Goal: Task Accomplishment & Management: Manage account settings

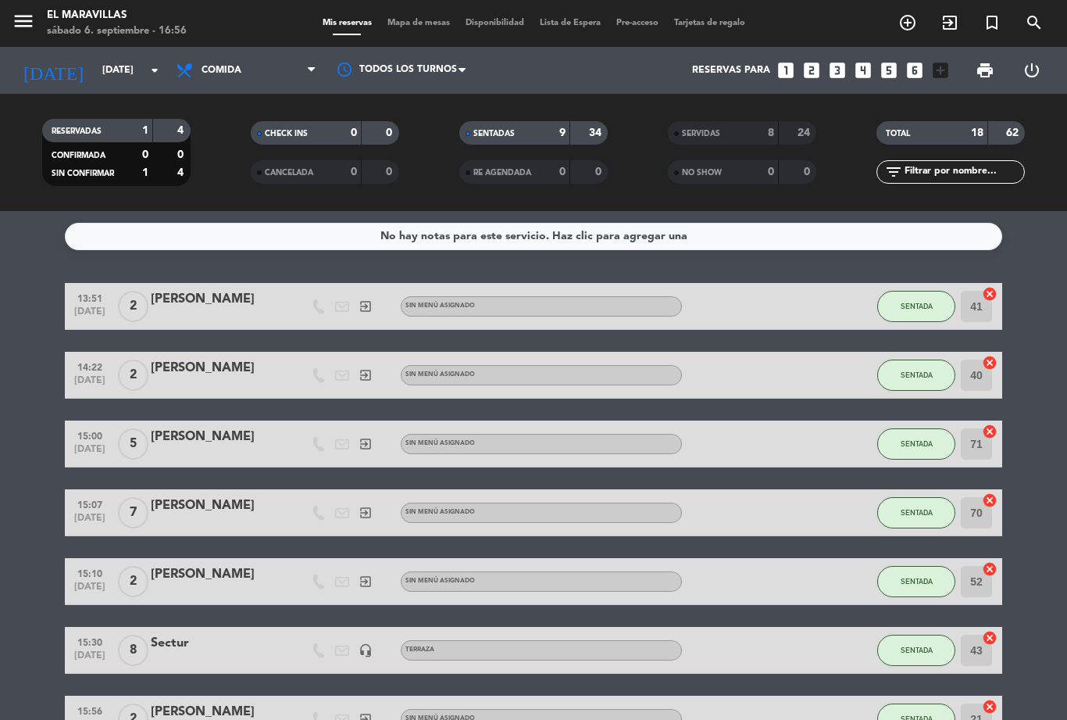
click at [405, 8] on div "menu El Maravillas [DATE] 6. septiembre - 16:56 Mis reservas Mapa de mesas Disp…" at bounding box center [533, 23] width 1067 height 47
click at [415, 19] on span "Mapa de mesas" at bounding box center [419, 23] width 78 height 9
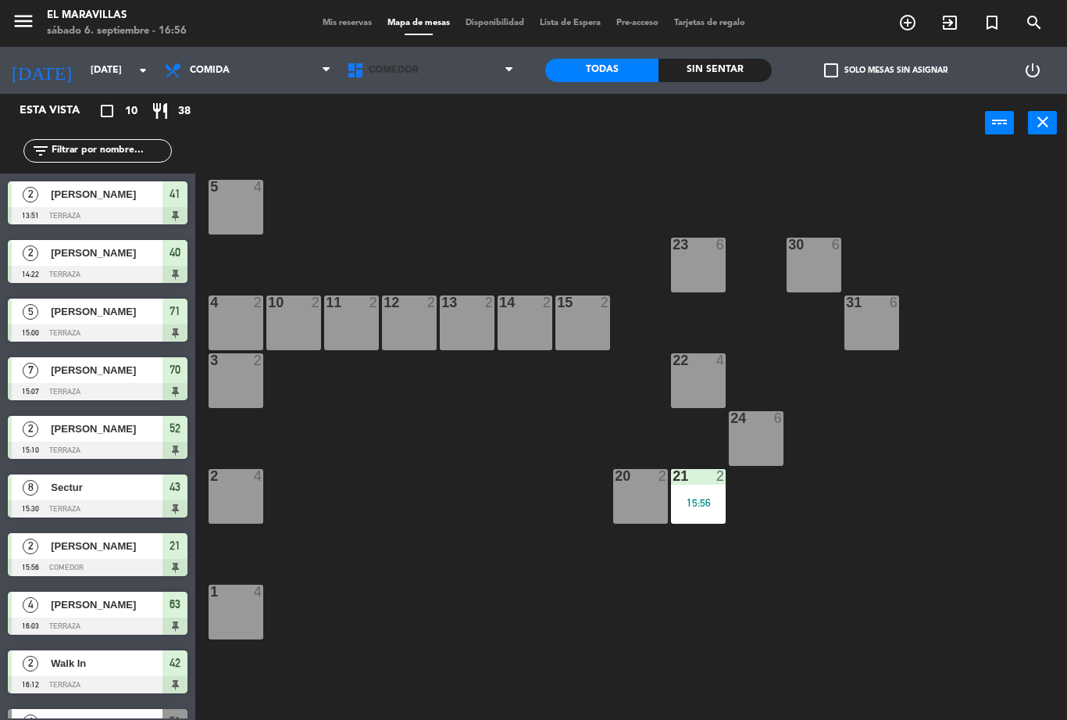
click at [385, 57] on span "Comedor" at bounding box center [430, 70] width 183 height 34
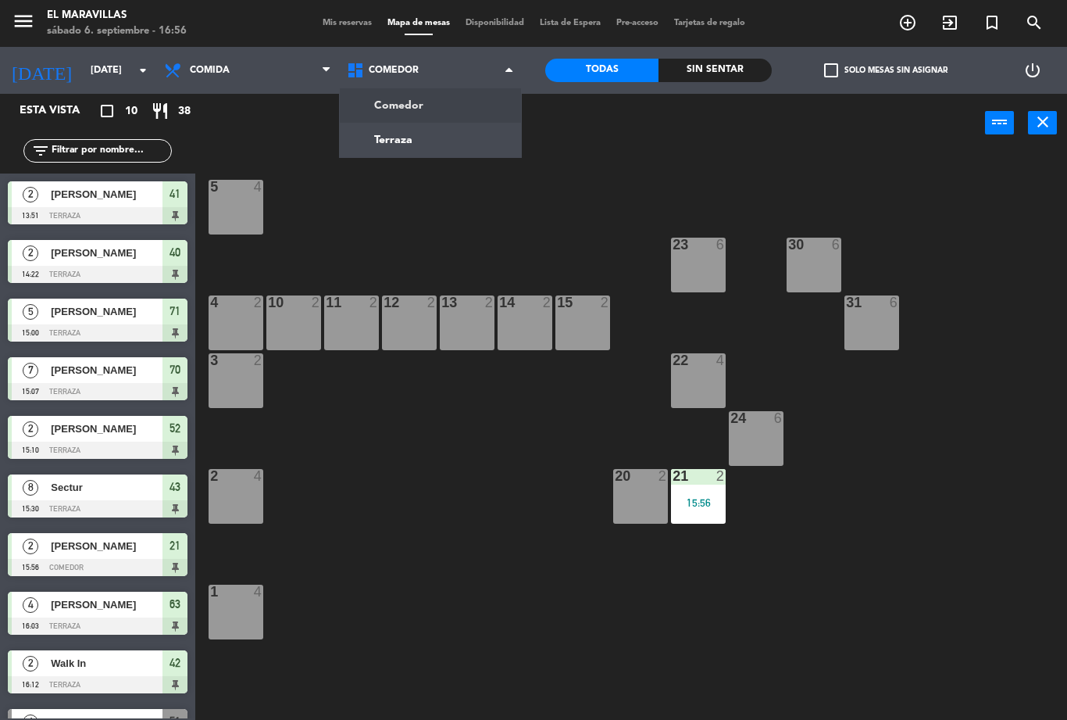
click at [370, 142] on ng-component "menu El Maravillas [DATE] 6. septiembre - 16:56 Mis reservas Mapa de mesas Disp…" at bounding box center [533, 360] width 1067 height 720
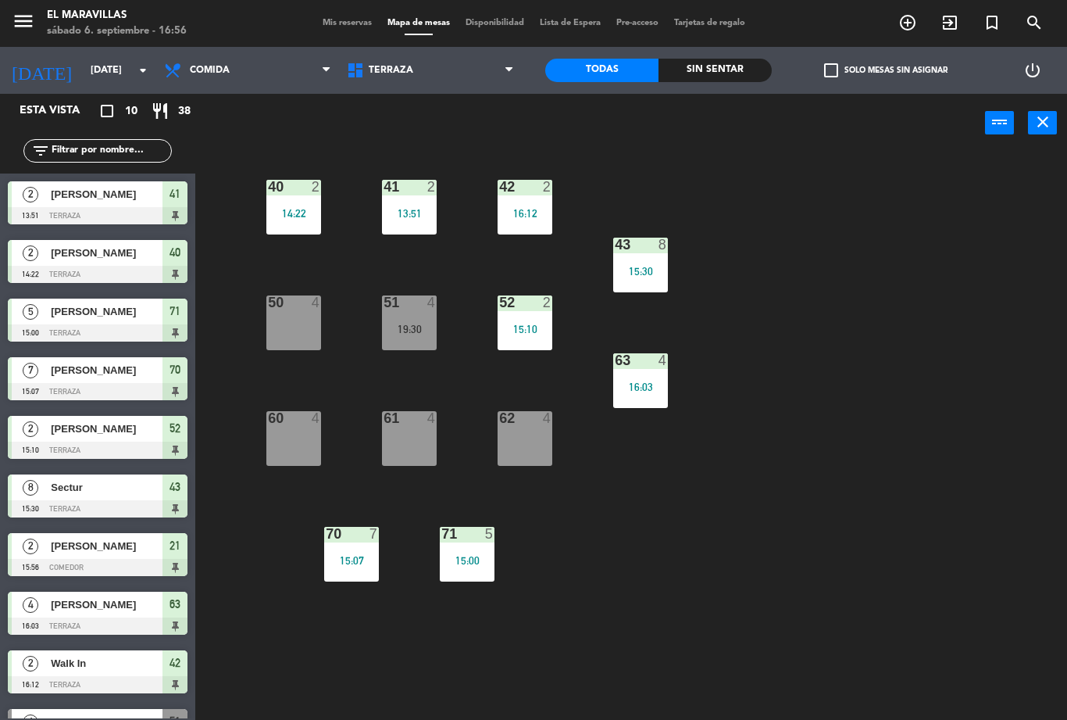
click at [290, 324] on div "50 4" at bounding box center [293, 322] width 55 height 55
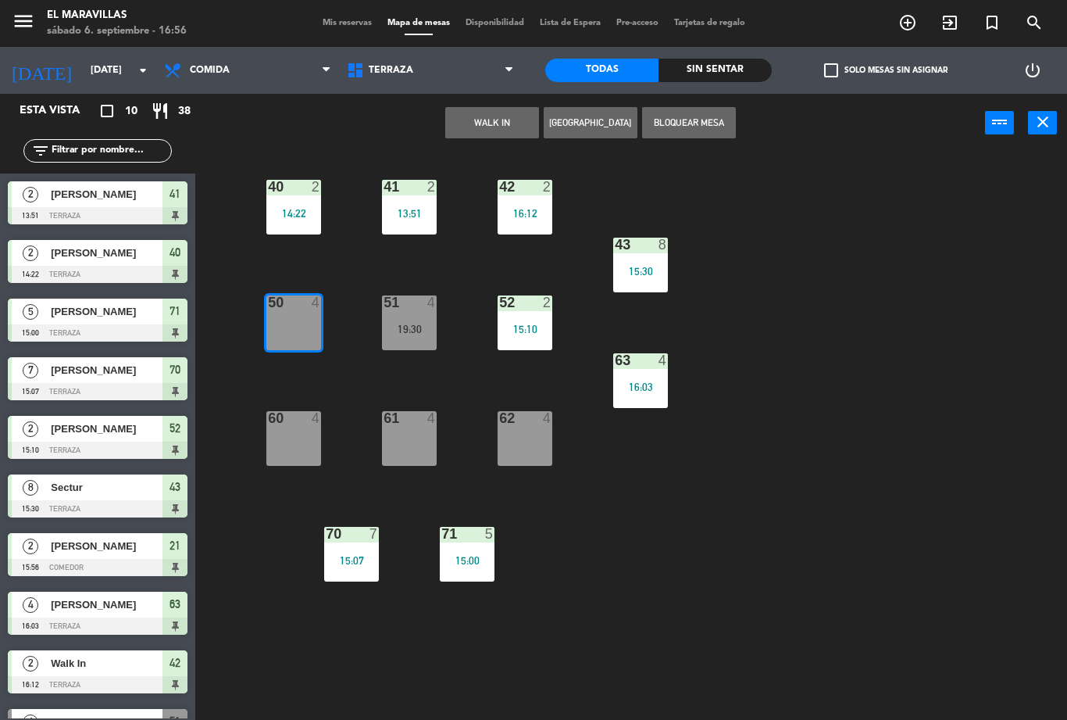
click at [480, 131] on button "WALK IN" at bounding box center [492, 122] width 94 height 31
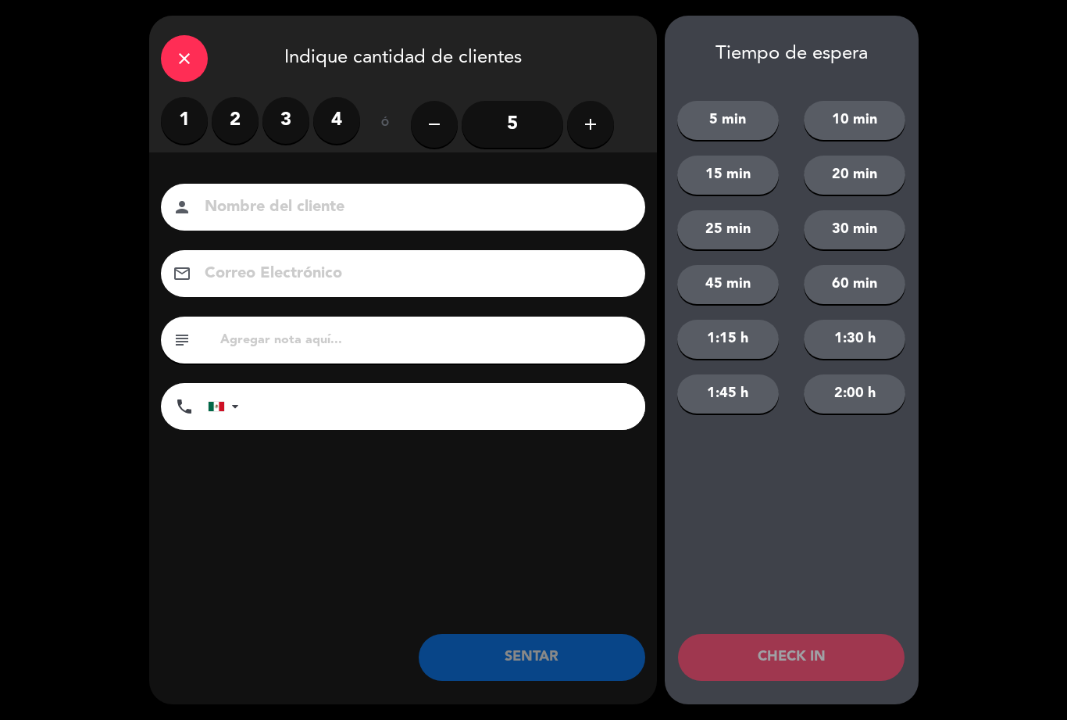
click at [238, 133] on label "2" at bounding box center [235, 120] width 47 height 47
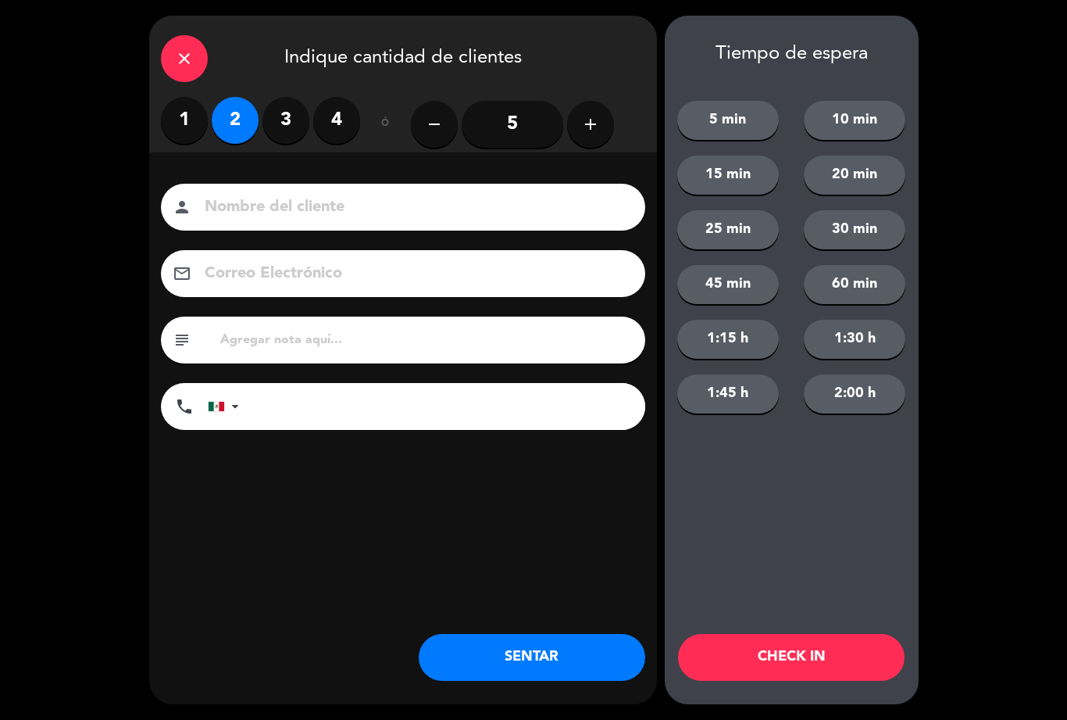
click at [502, 655] on button "SENTAR" at bounding box center [532, 657] width 227 height 47
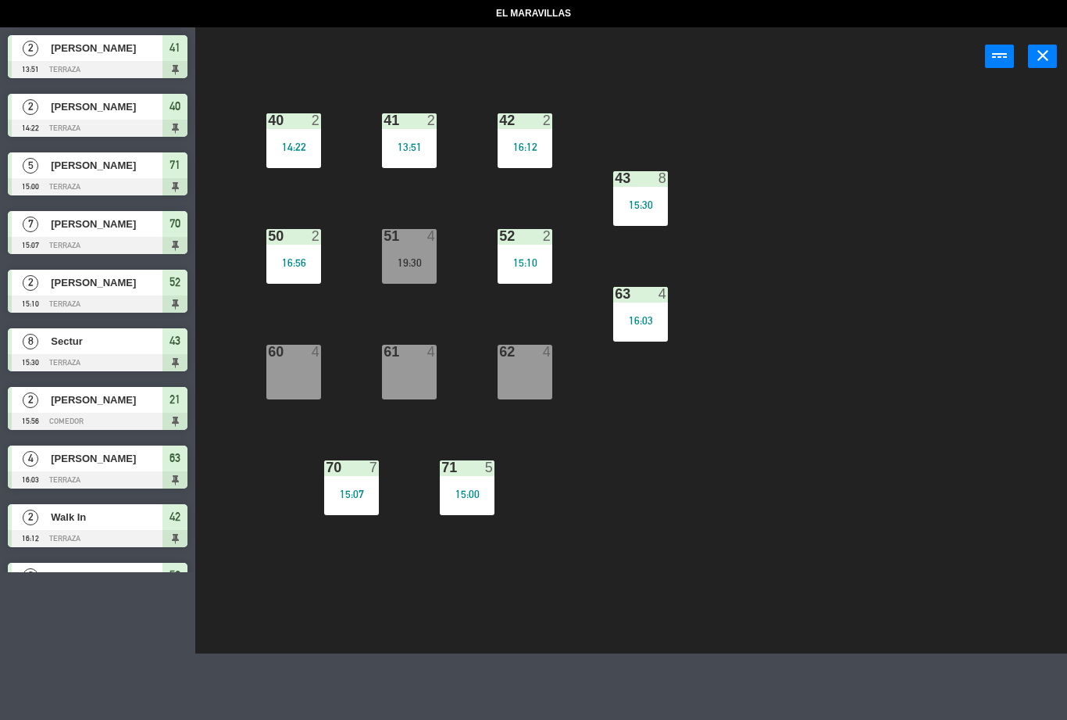
select select "lunch"
select select
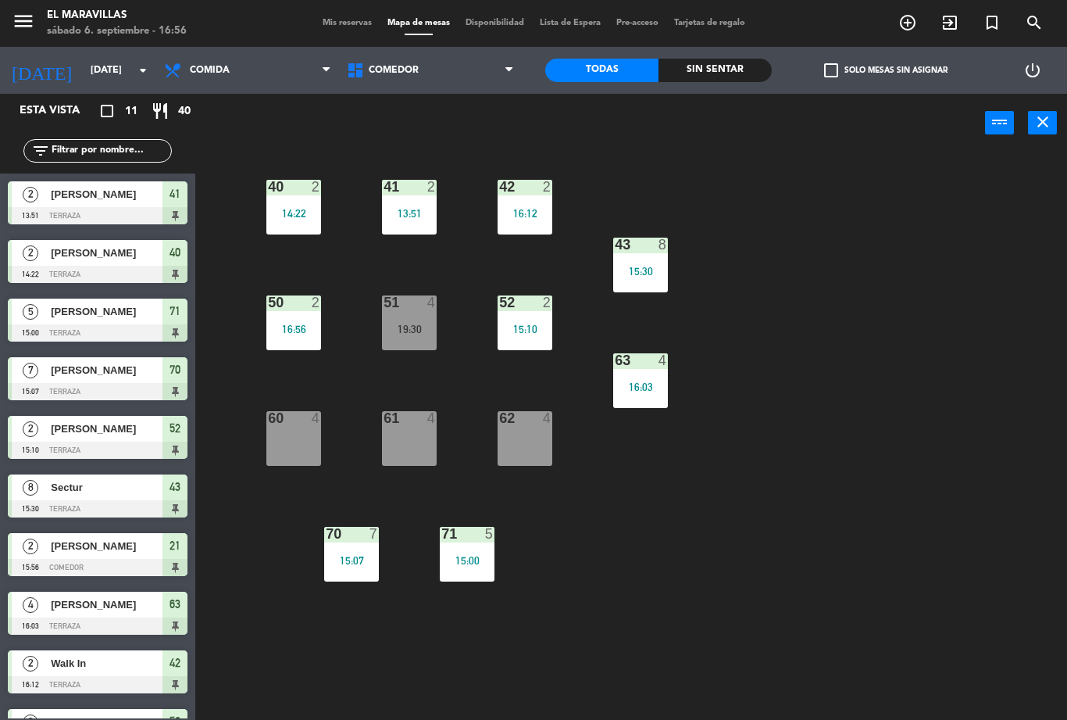
click at [512, 453] on div "62 4" at bounding box center [525, 438] width 55 height 55
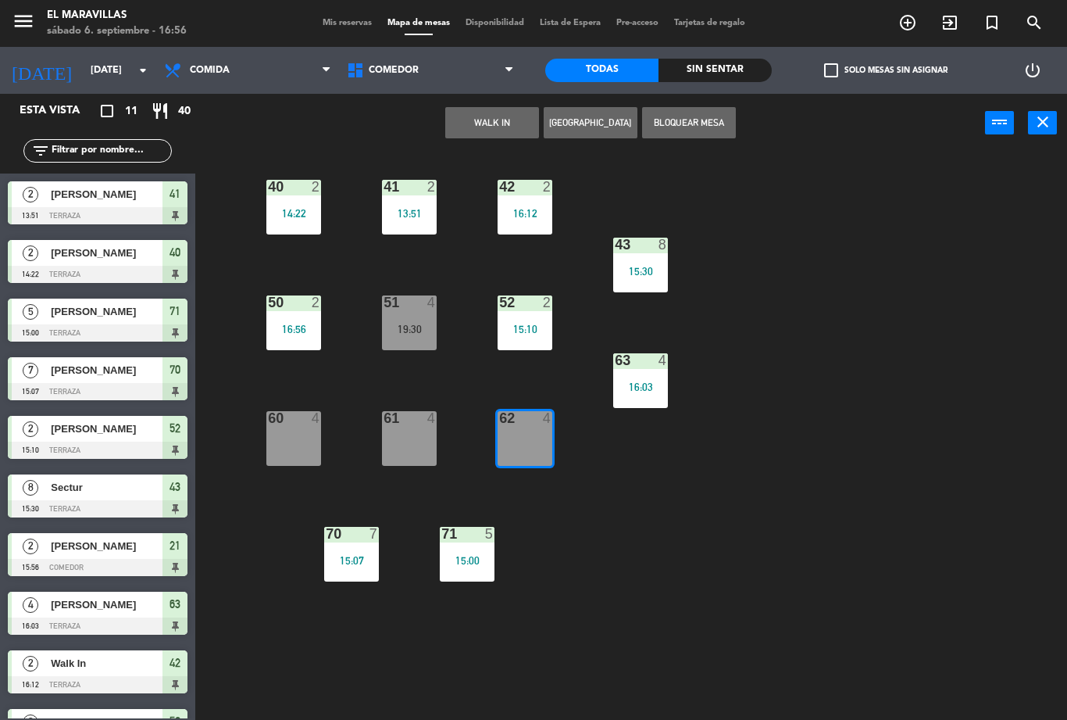
click at [476, 120] on button "WALK IN" at bounding box center [492, 122] width 94 height 31
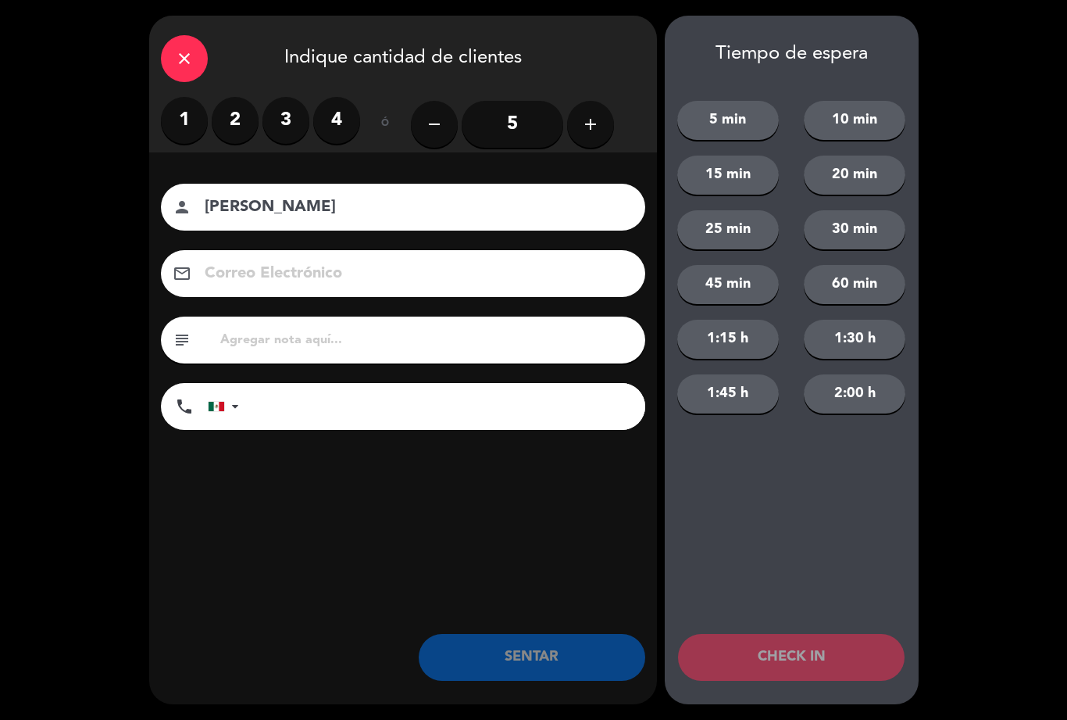
type input "[PERSON_NAME]"
click at [333, 110] on label "4" at bounding box center [336, 120] width 47 height 47
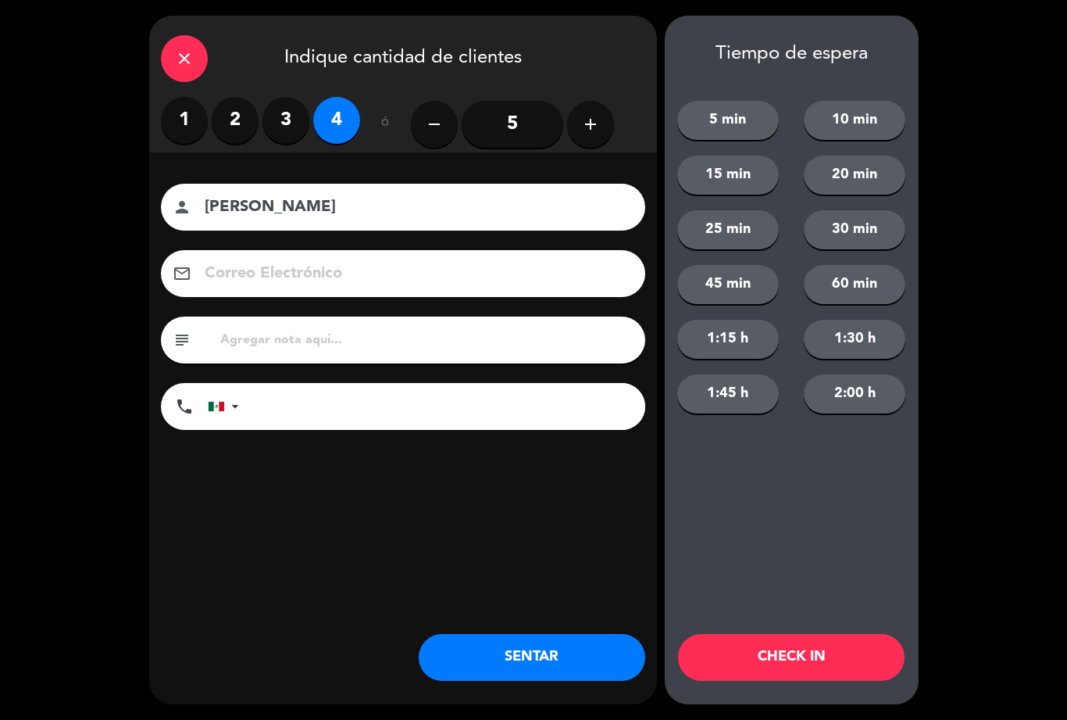
click at [477, 670] on button "SENTAR" at bounding box center [532, 657] width 227 height 47
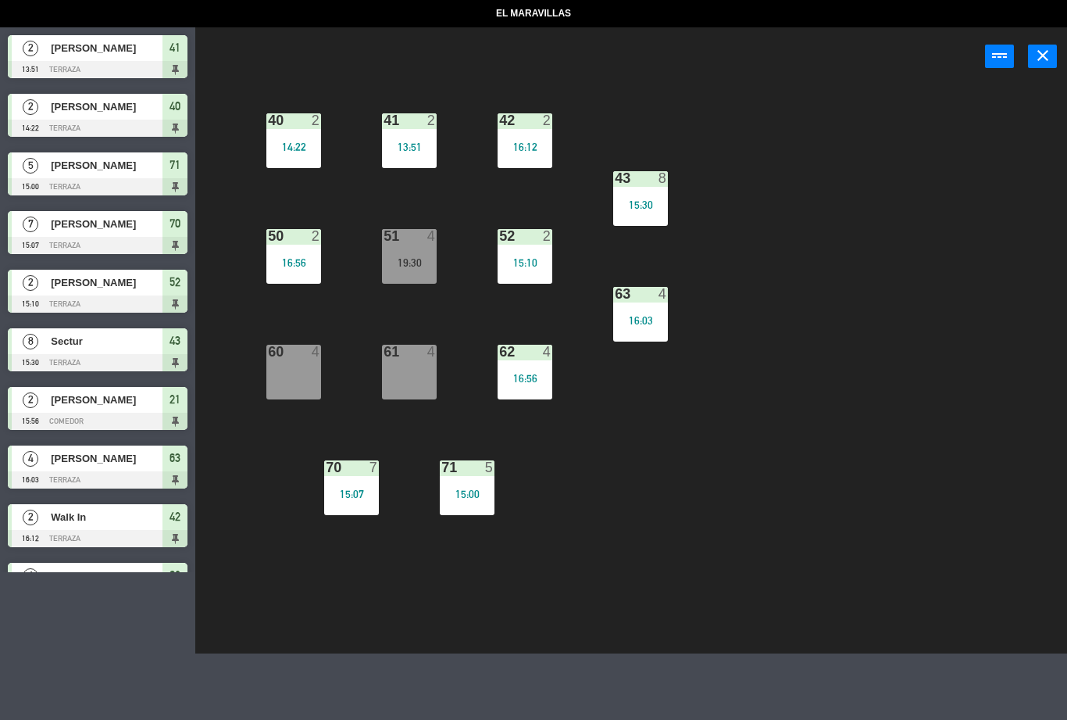
select select "lunch"
select select
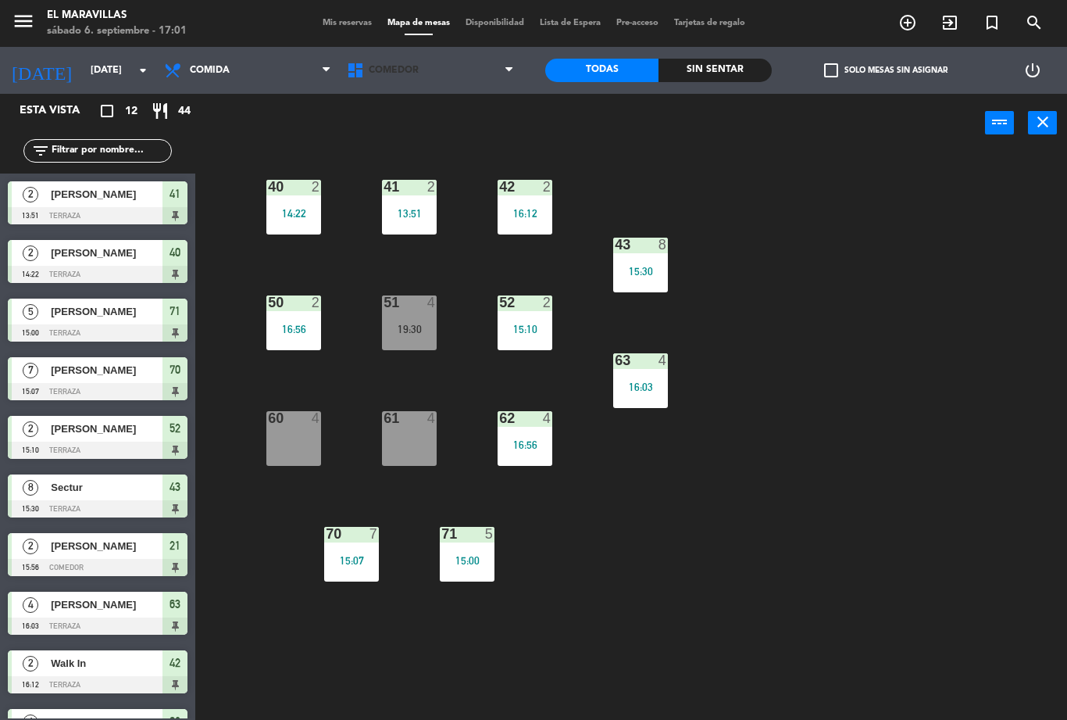
click at [401, 59] on span "Comedor" at bounding box center [430, 70] width 183 height 34
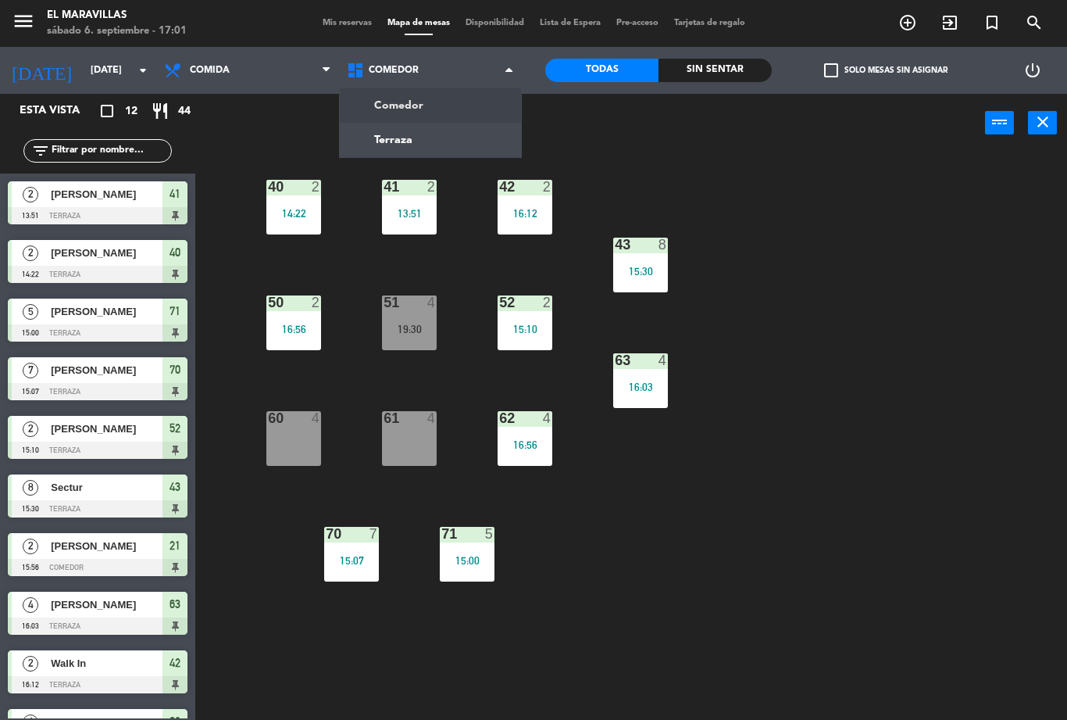
click at [371, 147] on ng-component "menu El Maravillas [DATE] 6. septiembre - 17:01 Mis reservas Mapa de mesas Disp…" at bounding box center [533, 360] width 1067 height 720
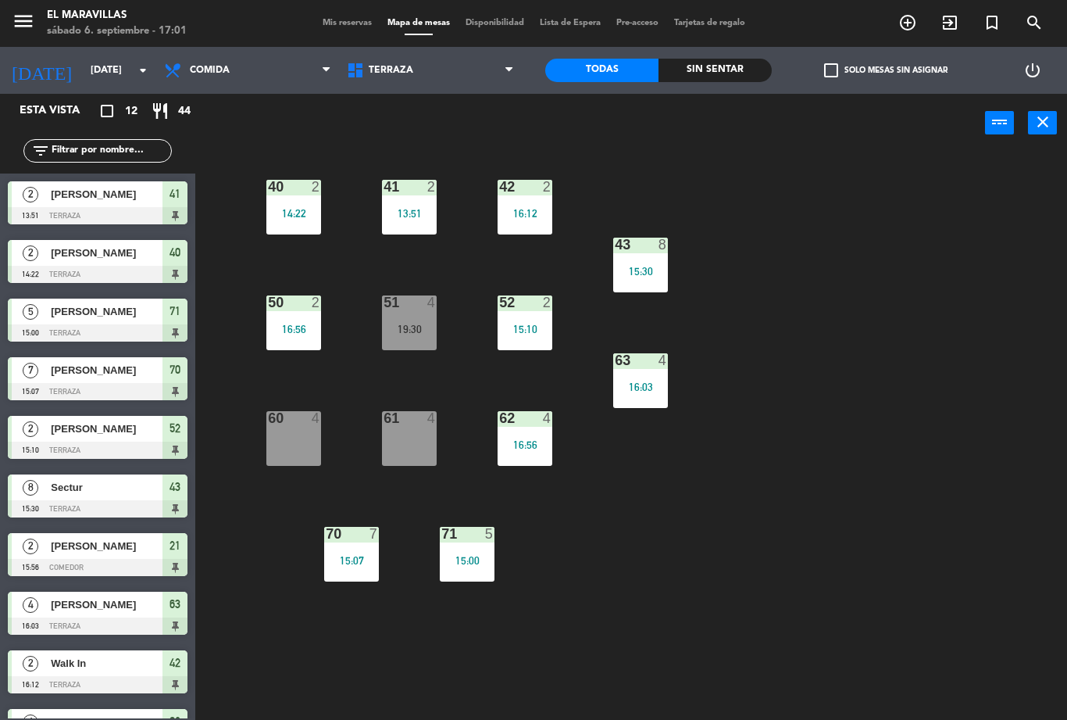
click at [525, 341] on div "52 2 15:10" at bounding box center [525, 322] width 55 height 55
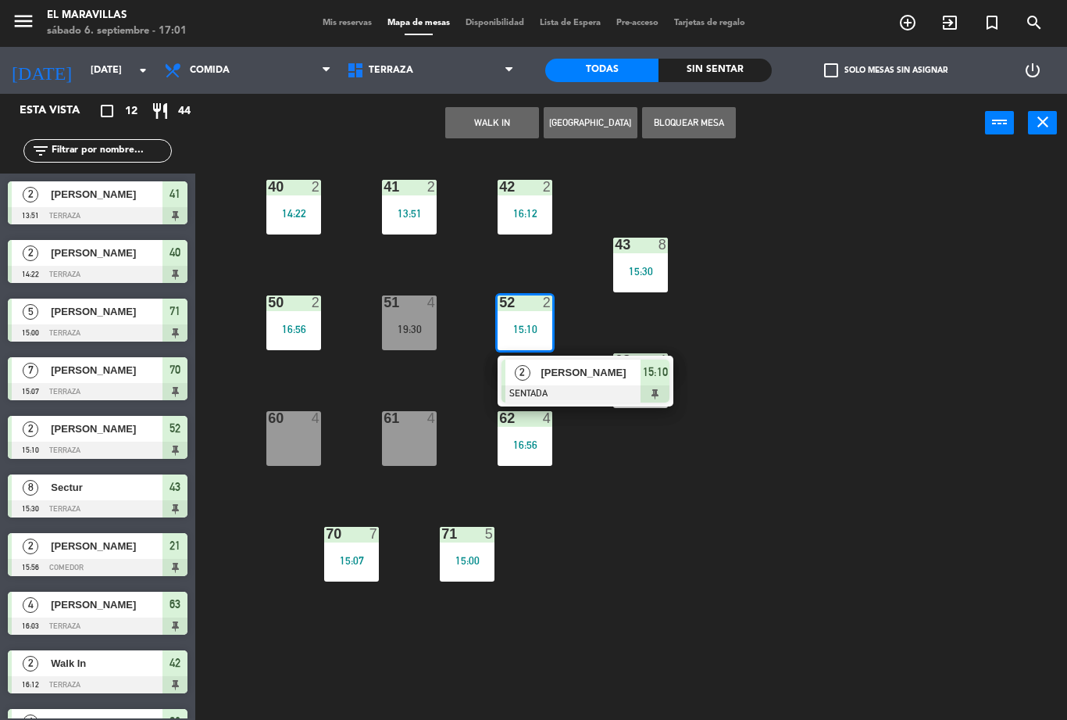
click at [605, 380] on span "[PERSON_NAME]" at bounding box center [591, 372] width 100 height 16
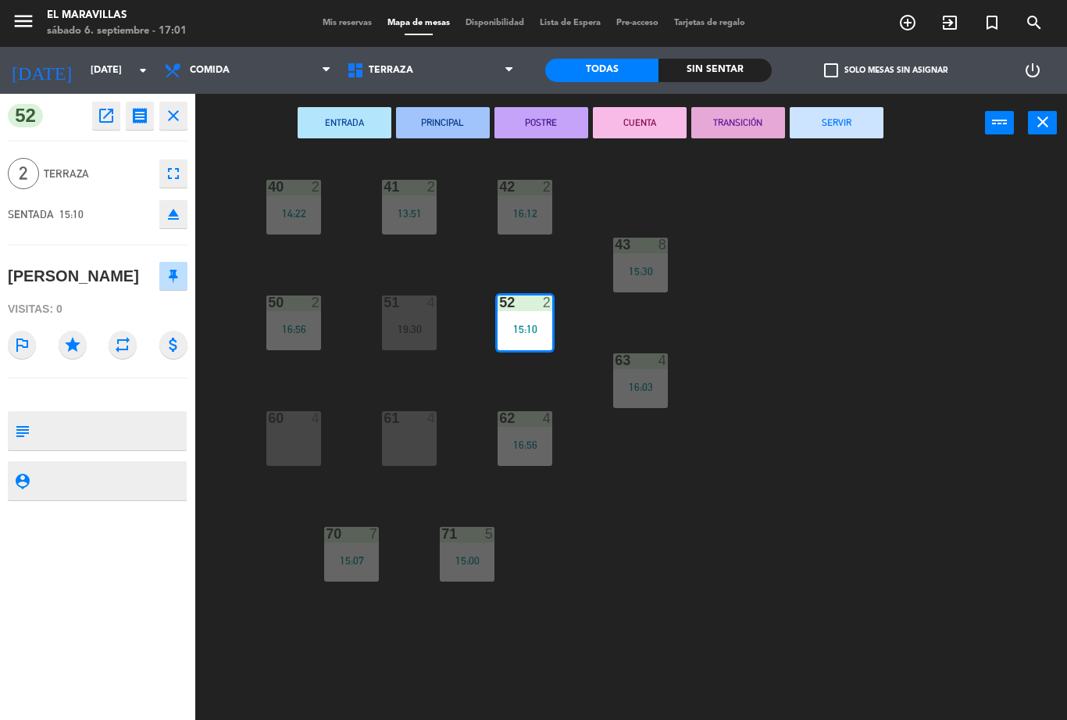
click at [822, 122] on button "SERVIR" at bounding box center [837, 122] width 94 height 31
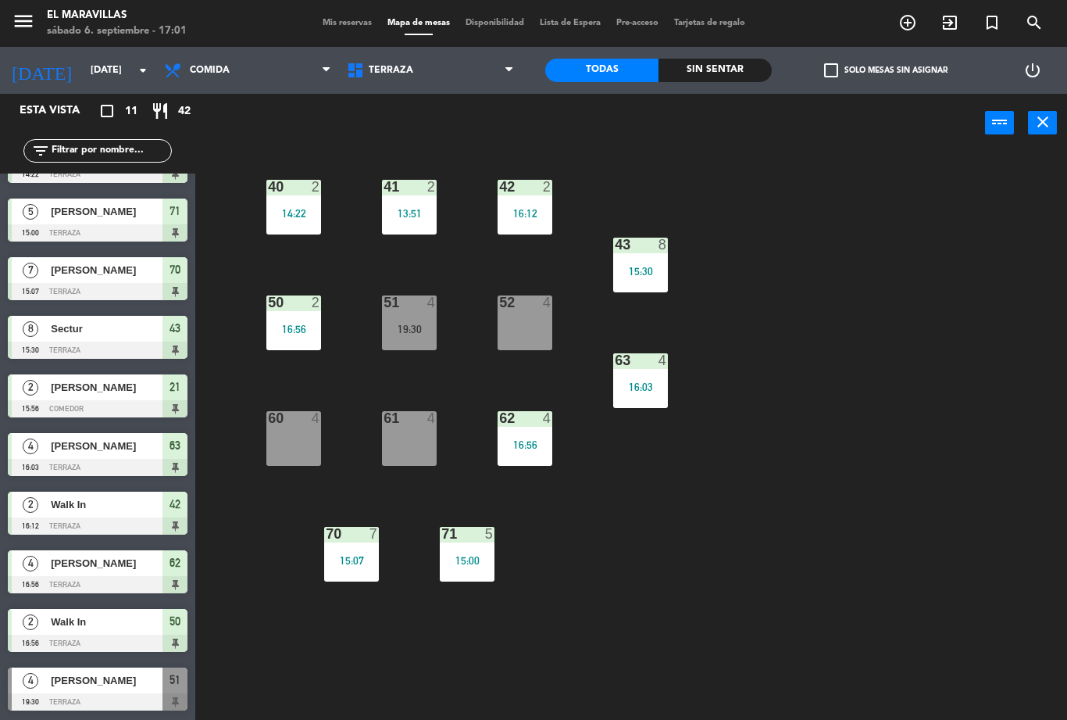
scroll to position [100, 0]
click at [415, 56] on span "Comedor" at bounding box center [430, 70] width 183 height 34
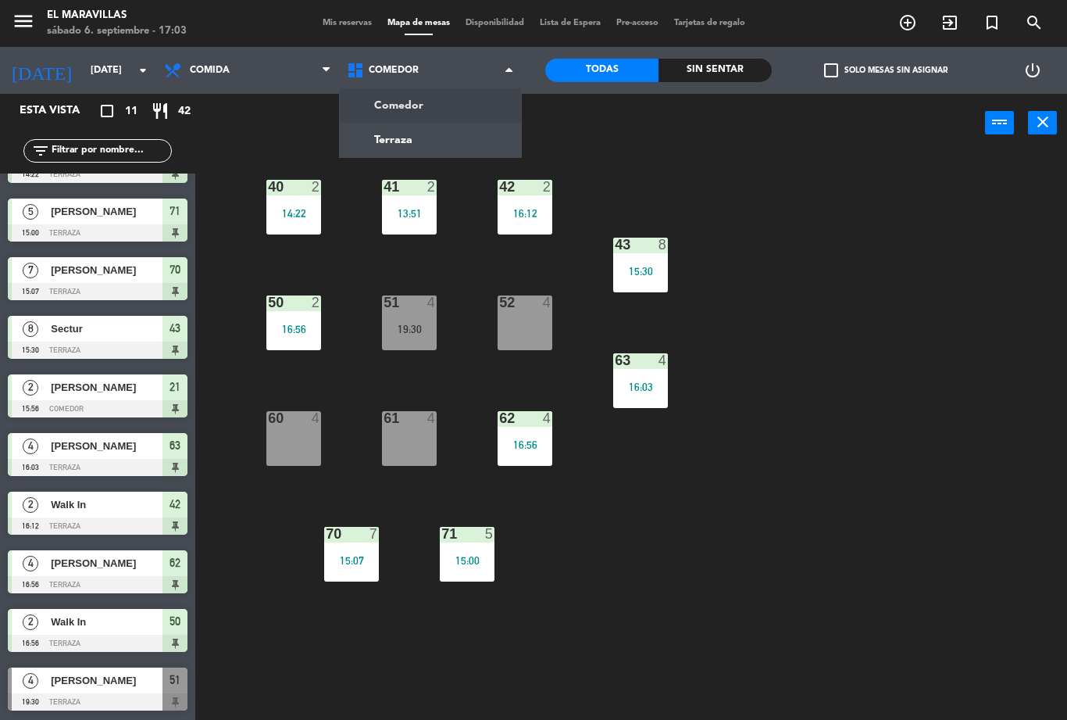
click at [401, 89] on div "Comedor Terraza Comedor Comedor Terraza" at bounding box center [430, 70] width 183 height 47
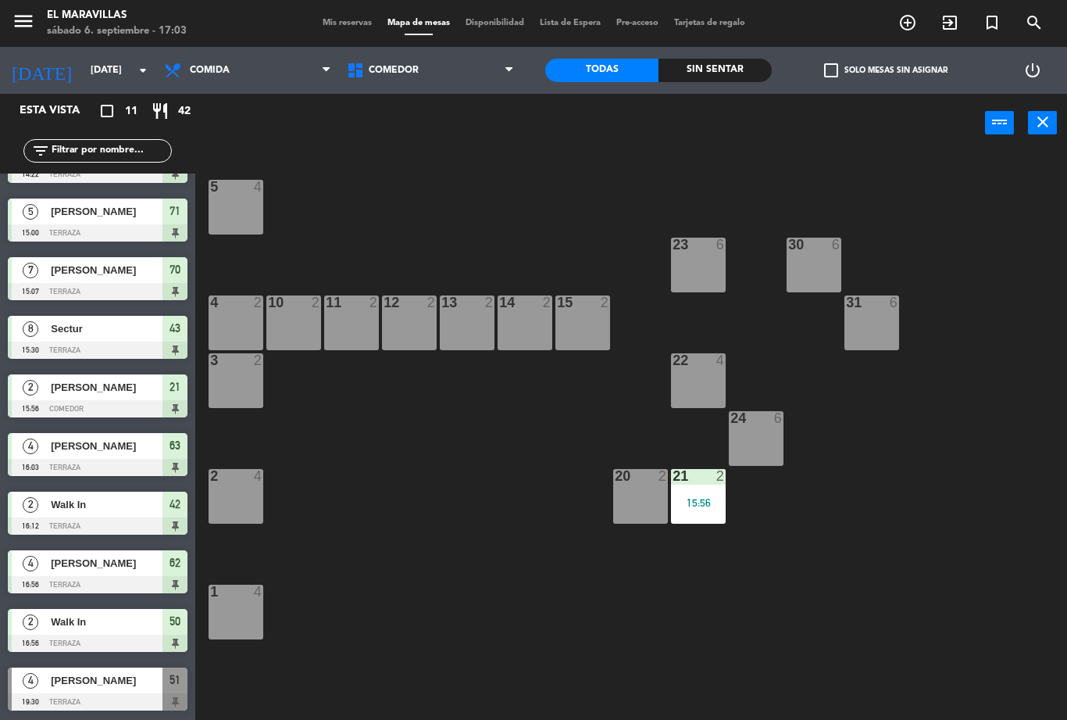
click at [689, 507] on div "15:56" at bounding box center [698, 502] width 55 height 11
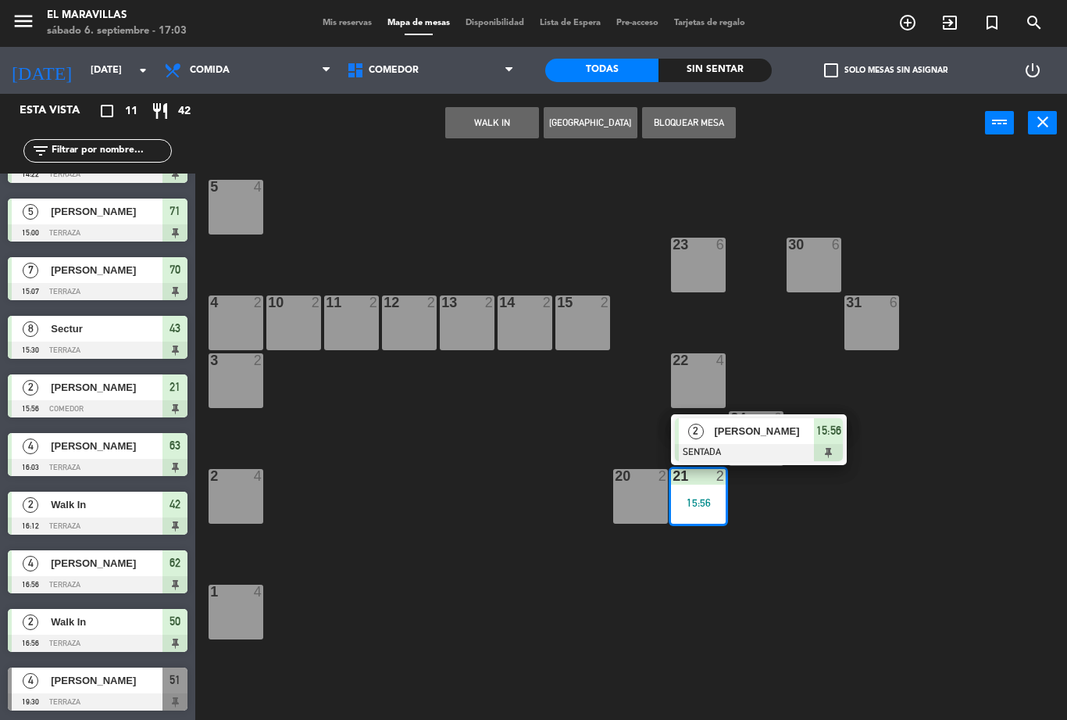
click at [777, 444] on div at bounding box center [759, 452] width 168 height 17
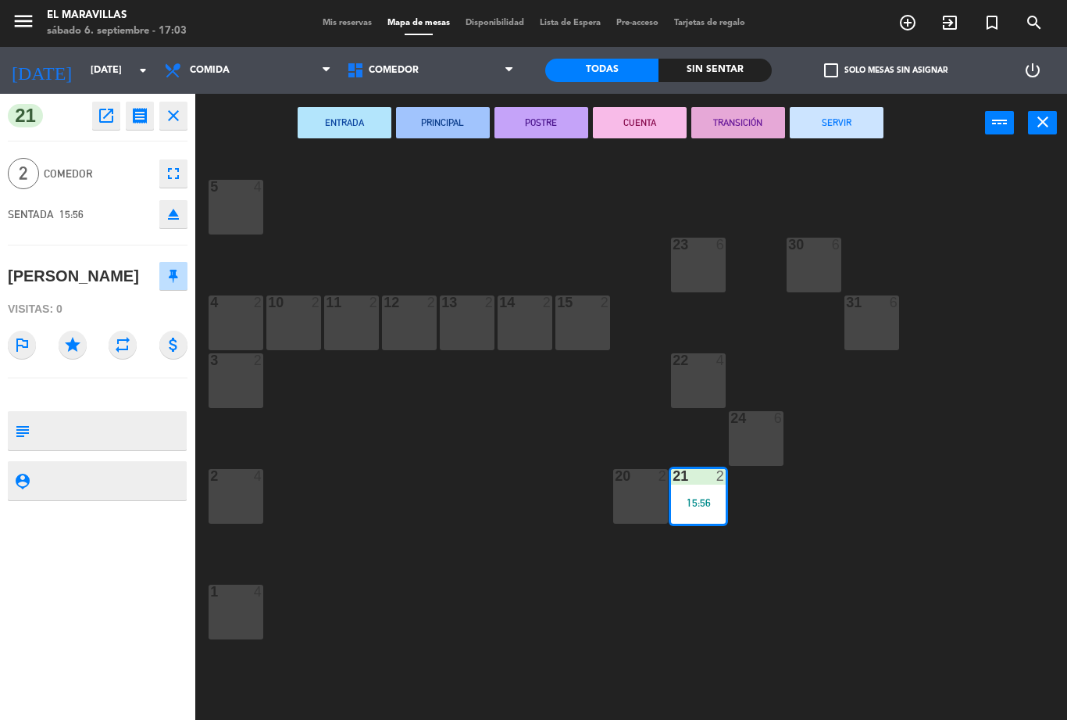
click at [824, 136] on button "SERVIR" at bounding box center [837, 122] width 94 height 31
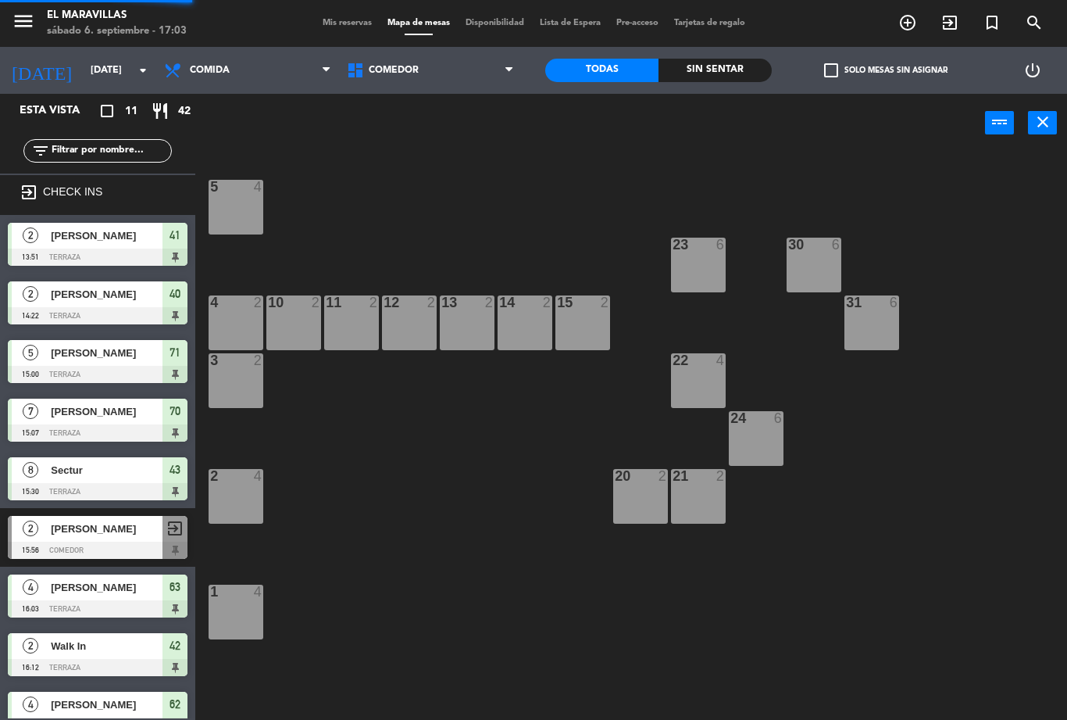
click at [831, 126] on div "power_input close" at bounding box center [590, 123] width 790 height 59
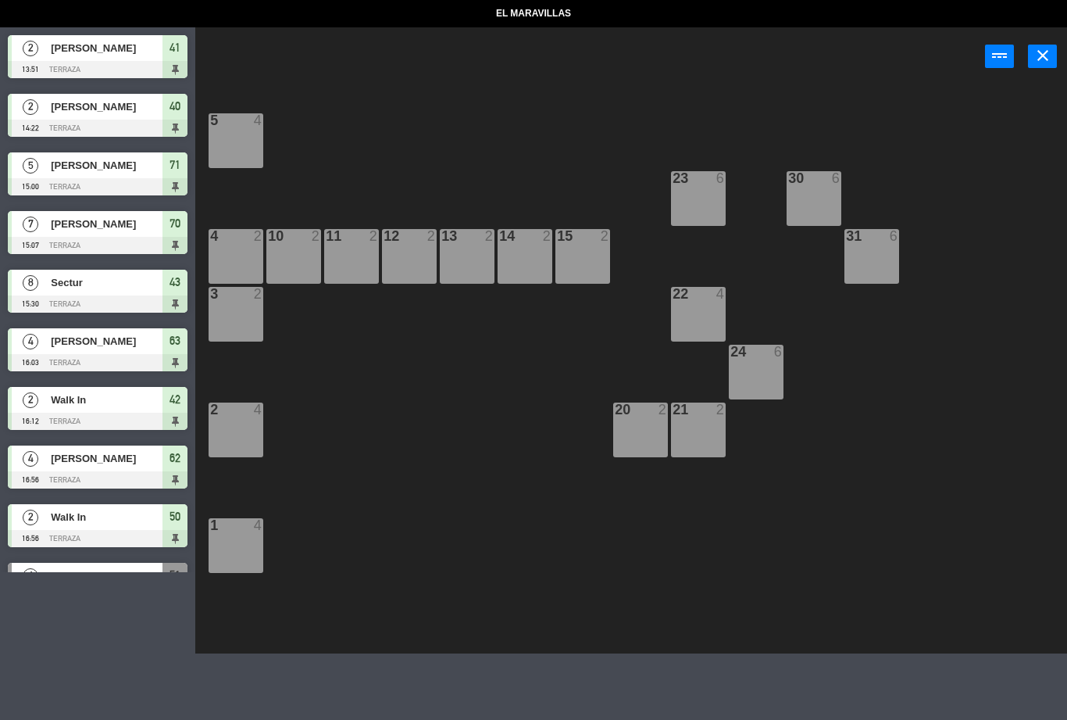
select select "lunch"
select select
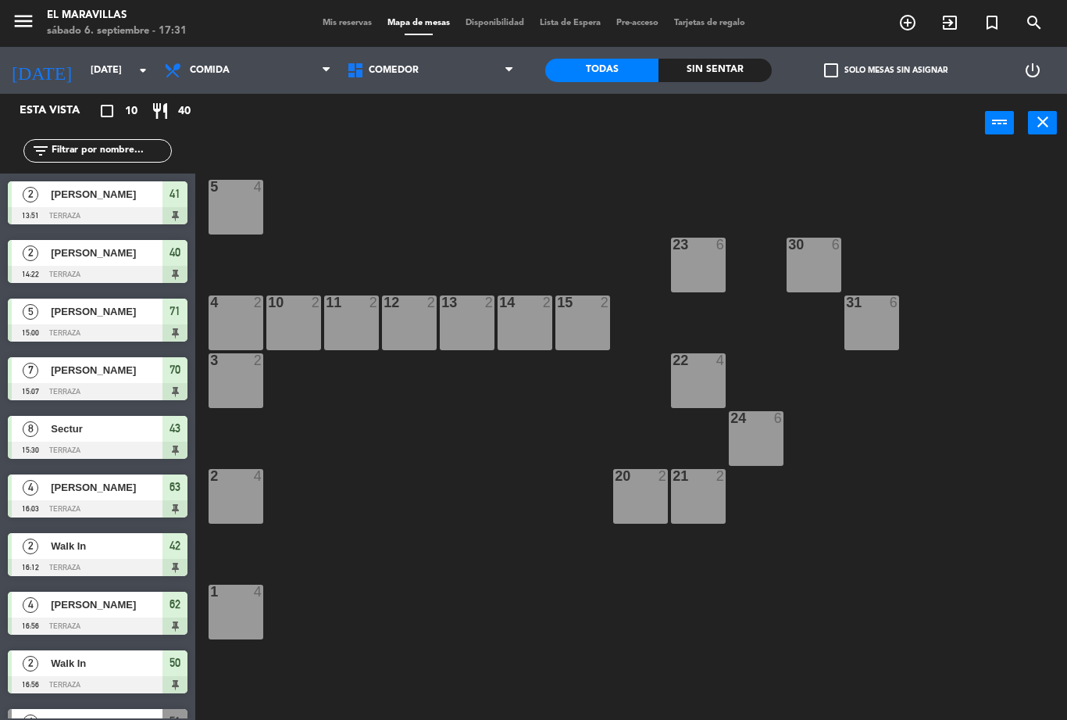
click at [399, 53] on span "Comedor" at bounding box center [430, 70] width 183 height 34
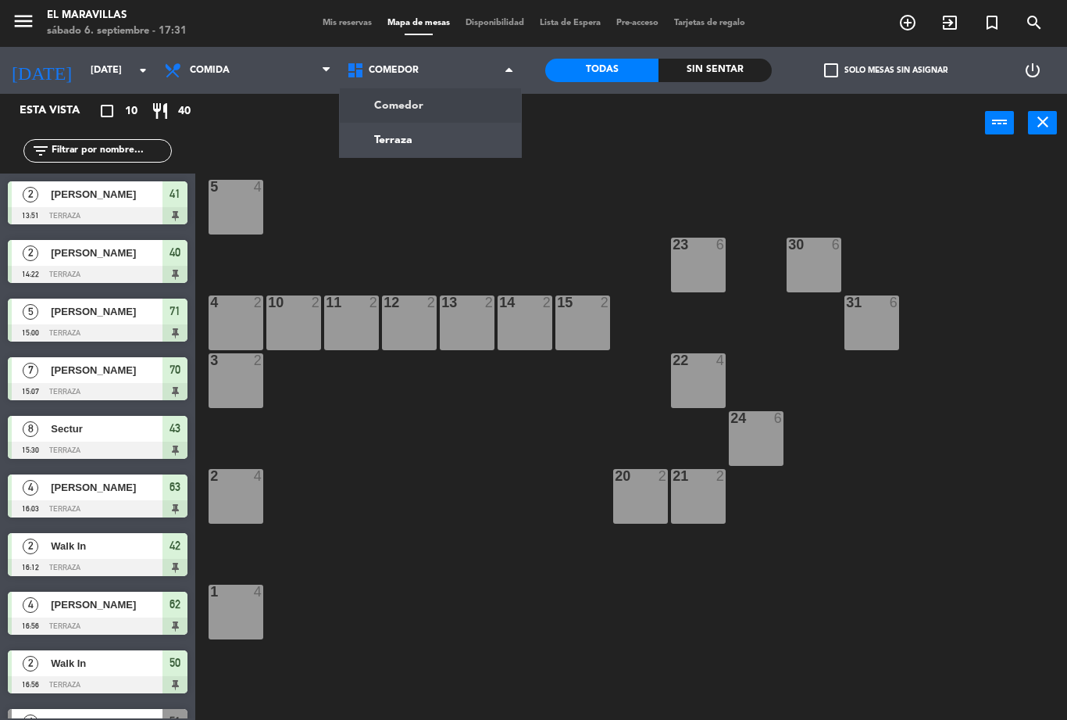
click at [384, 86] on span "Comedor" at bounding box center [430, 70] width 183 height 34
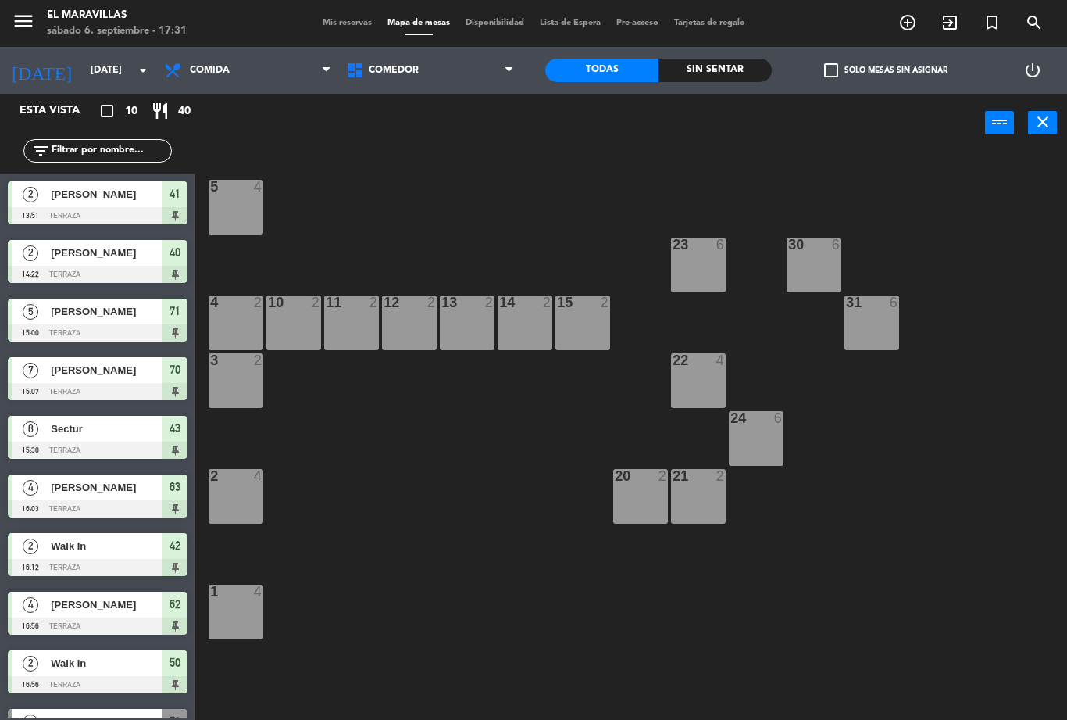
click at [377, 70] on span "Comedor" at bounding box center [394, 70] width 50 height 11
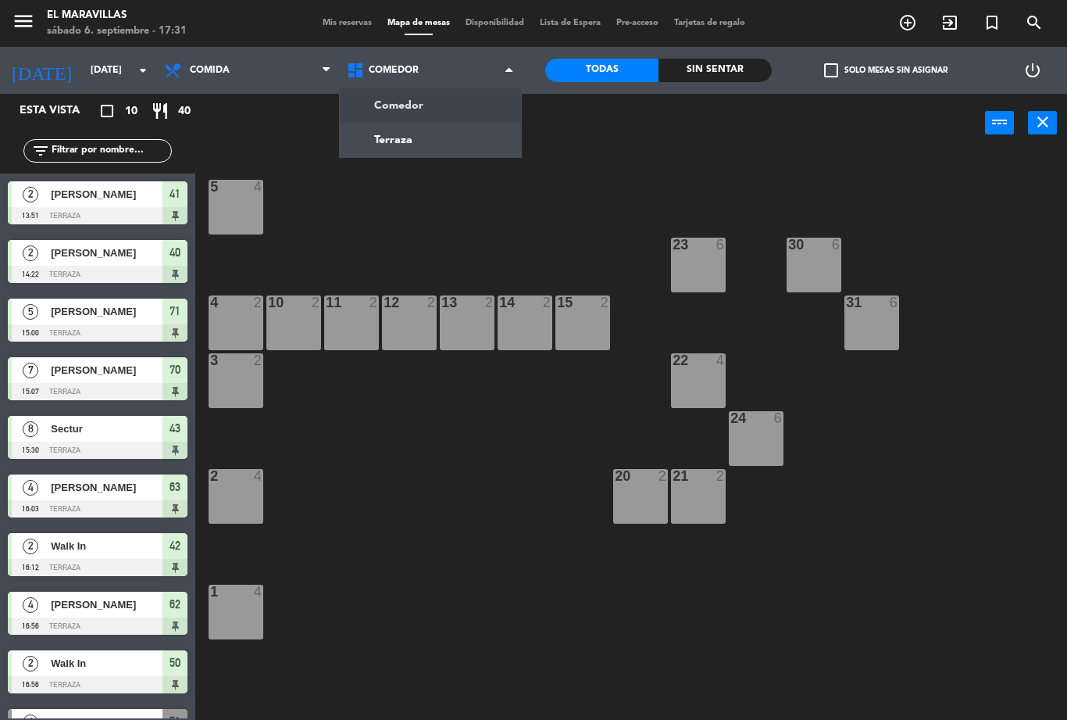
click at [388, 138] on ng-component "menu El Maravillas [DATE] 6. septiembre - 17:31 Mis reservas Mapa de mesas Disp…" at bounding box center [533, 360] width 1067 height 720
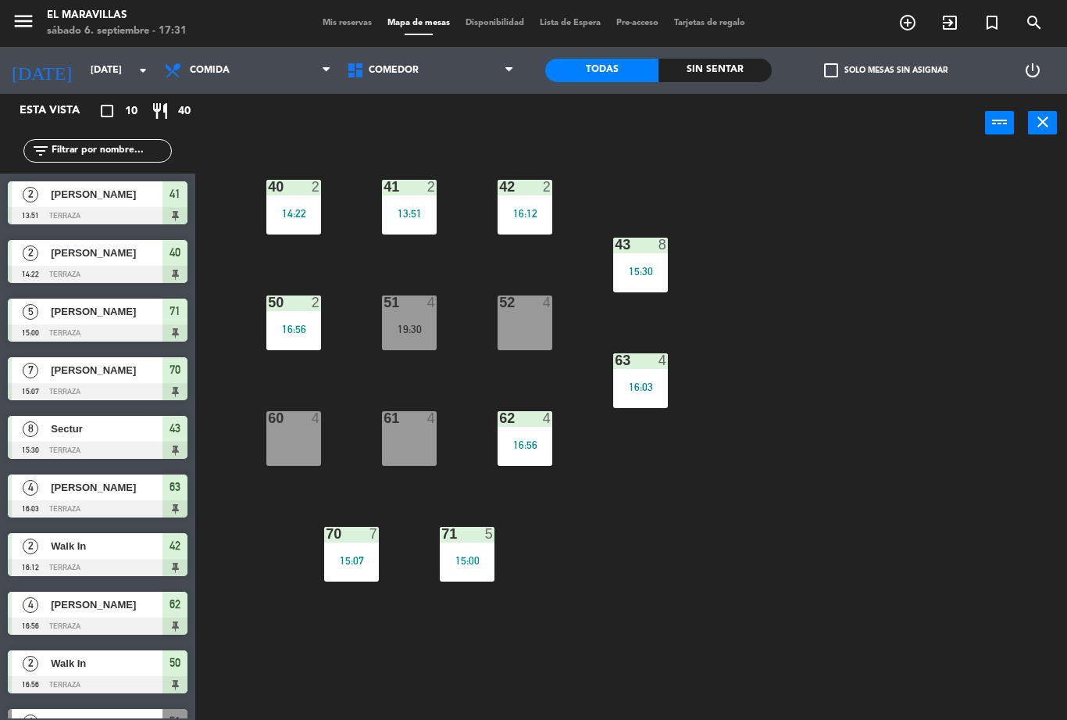
click at [298, 204] on div "40 2 14:22" at bounding box center [293, 207] width 55 height 55
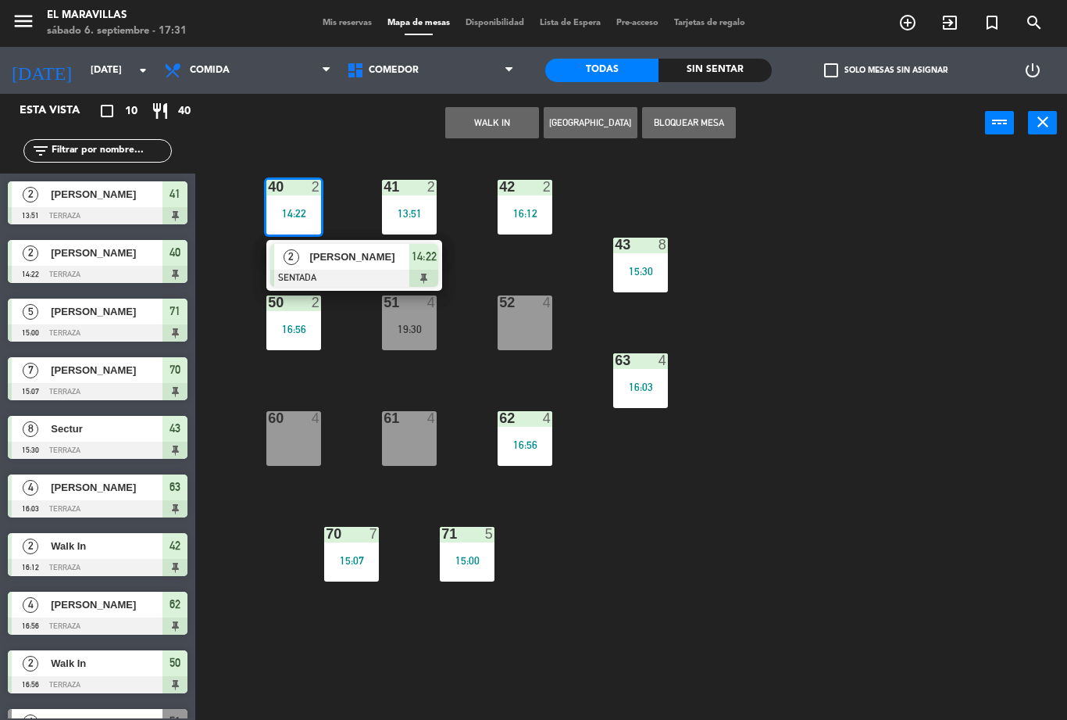
click at [314, 269] on div "[PERSON_NAME]" at bounding box center [359, 257] width 102 height 26
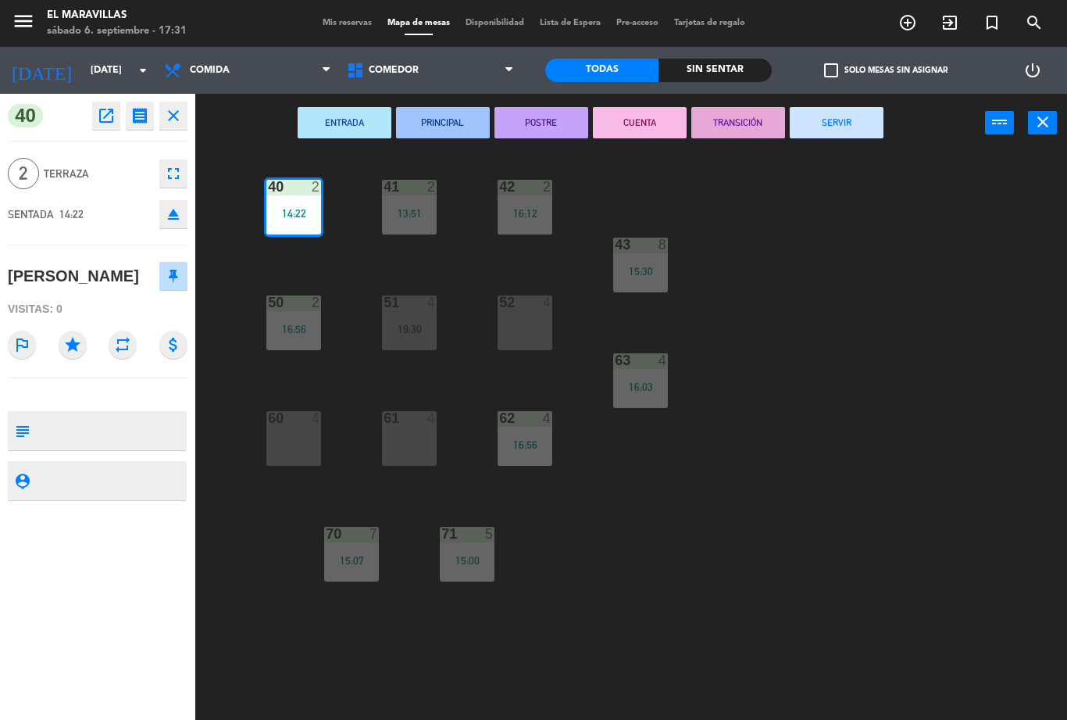
click at [841, 120] on button "SERVIR" at bounding box center [837, 122] width 94 height 31
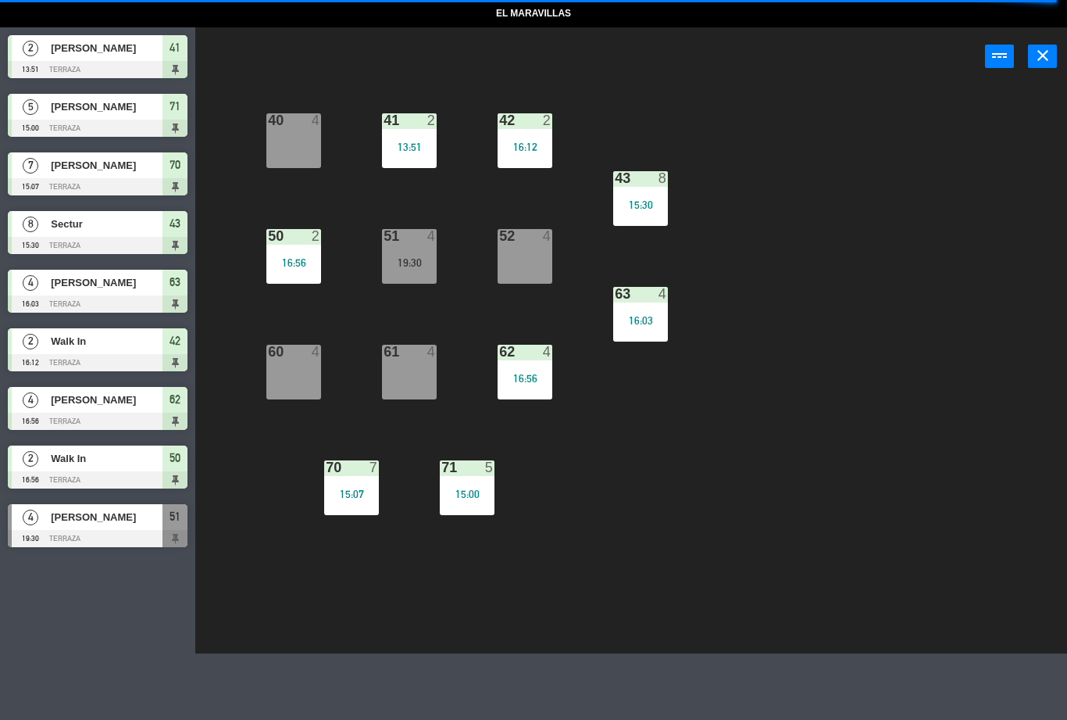
select select "lunch"
select select
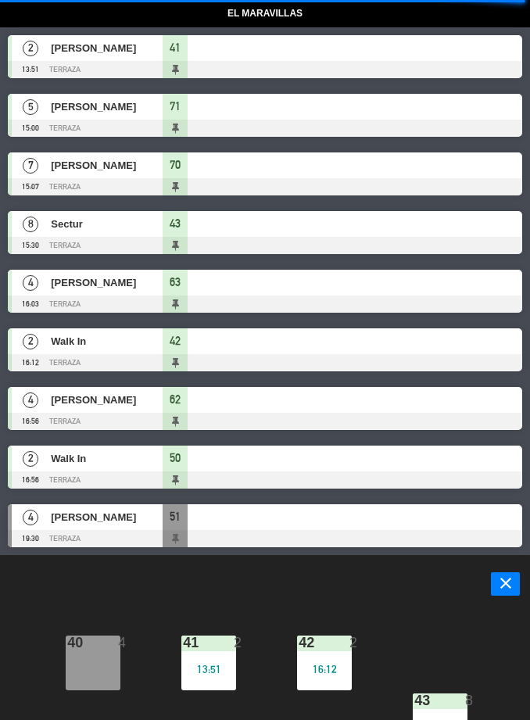
select select "lunch"
select select
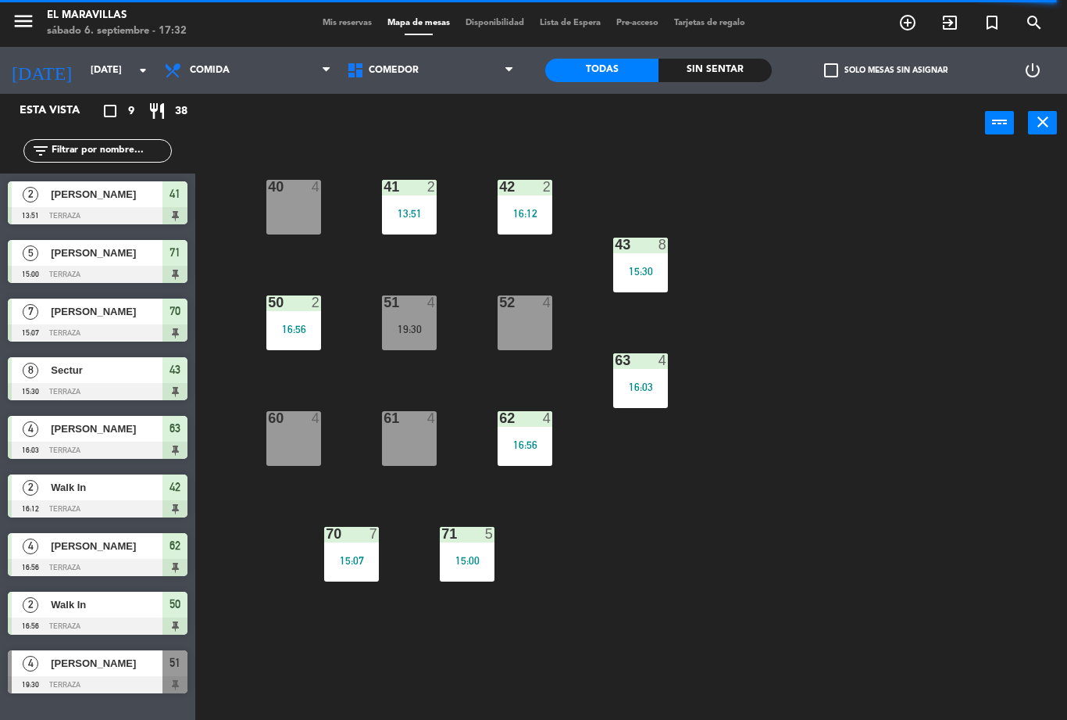
click at [302, 455] on div "60 4" at bounding box center [293, 438] width 55 height 55
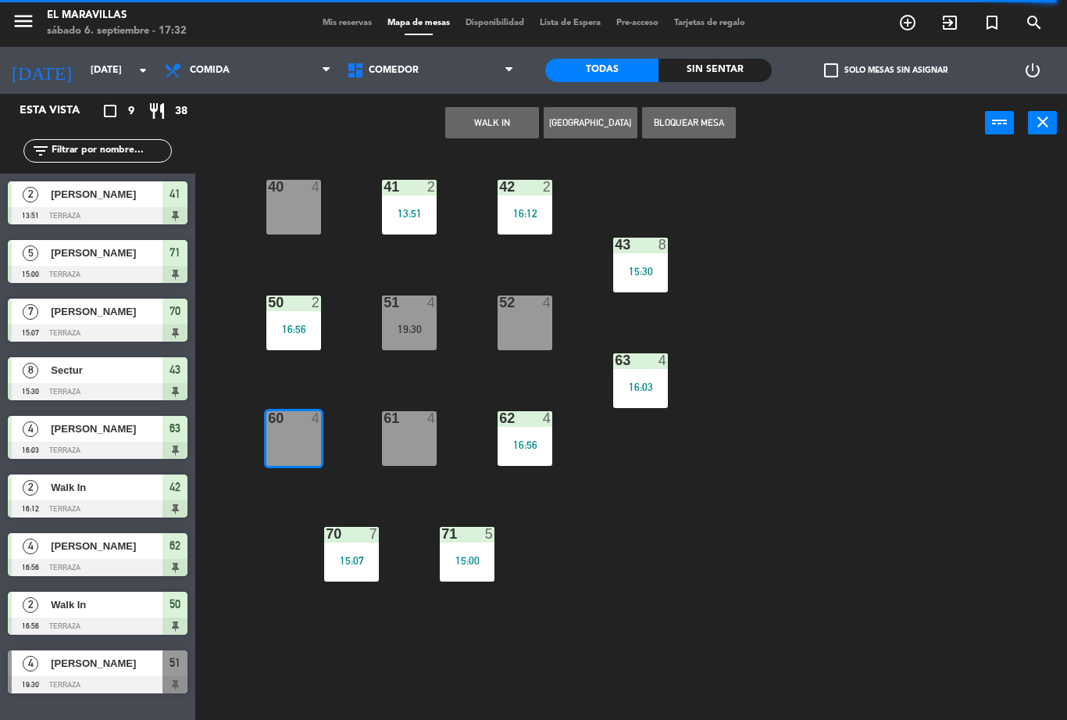
click at [481, 128] on button "WALK IN" at bounding box center [492, 122] width 94 height 31
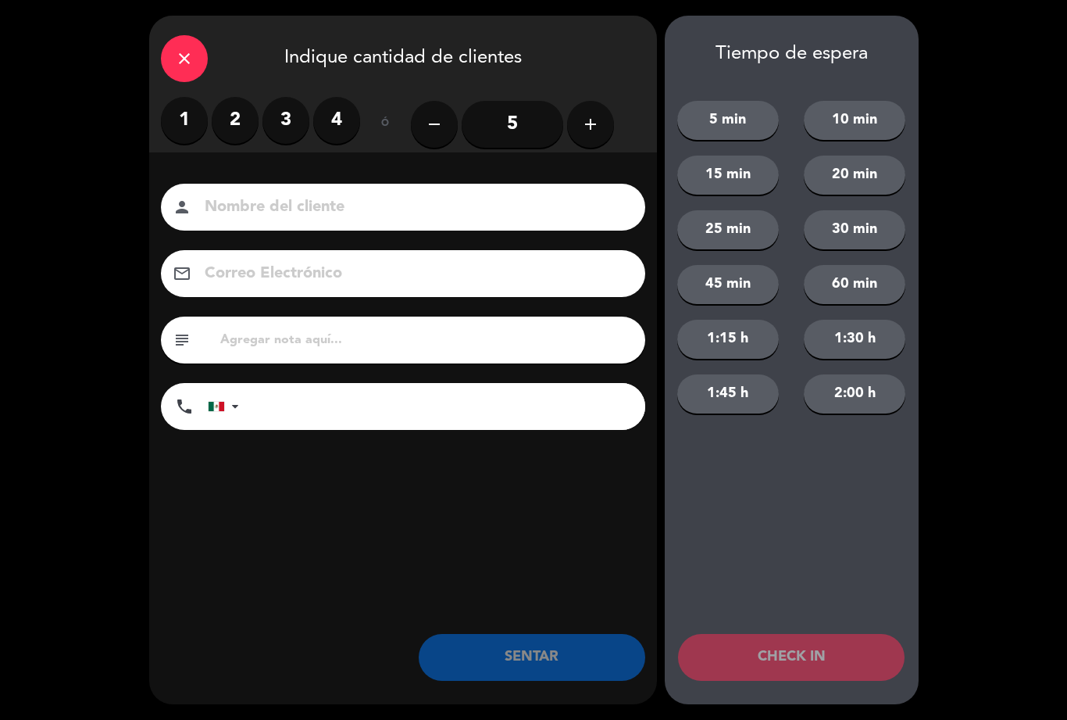
click at [240, 122] on label "2" at bounding box center [235, 120] width 47 height 47
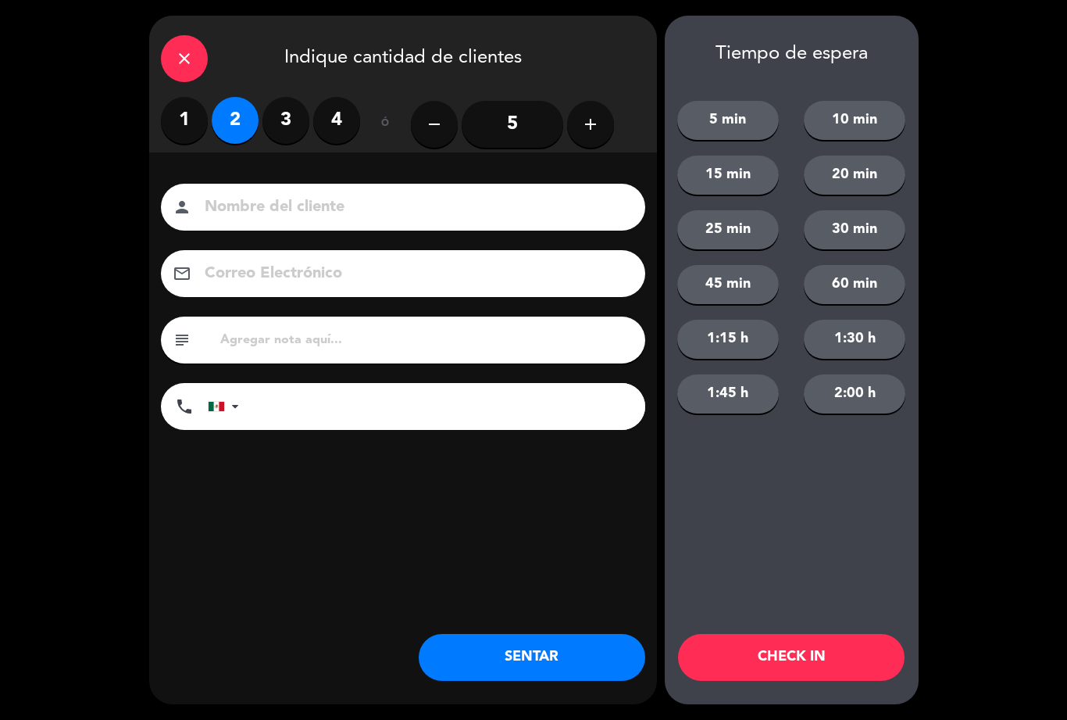
click at [543, 645] on button "SENTAR" at bounding box center [532, 657] width 227 height 47
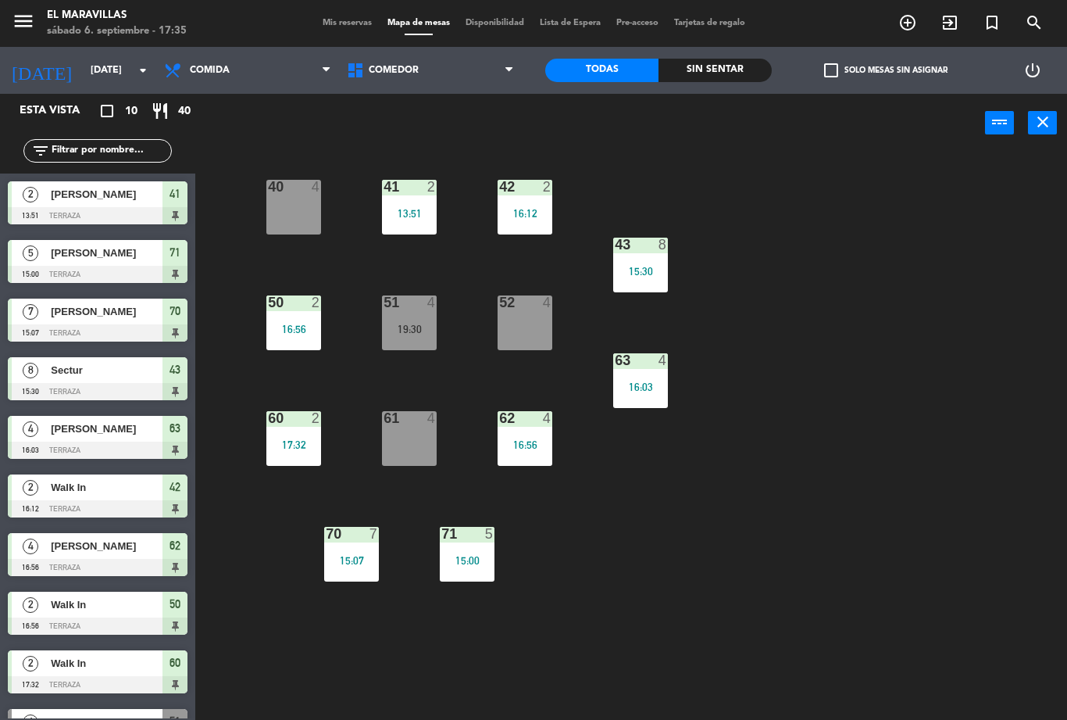
click at [284, 439] on div "17:32" at bounding box center [293, 444] width 55 height 11
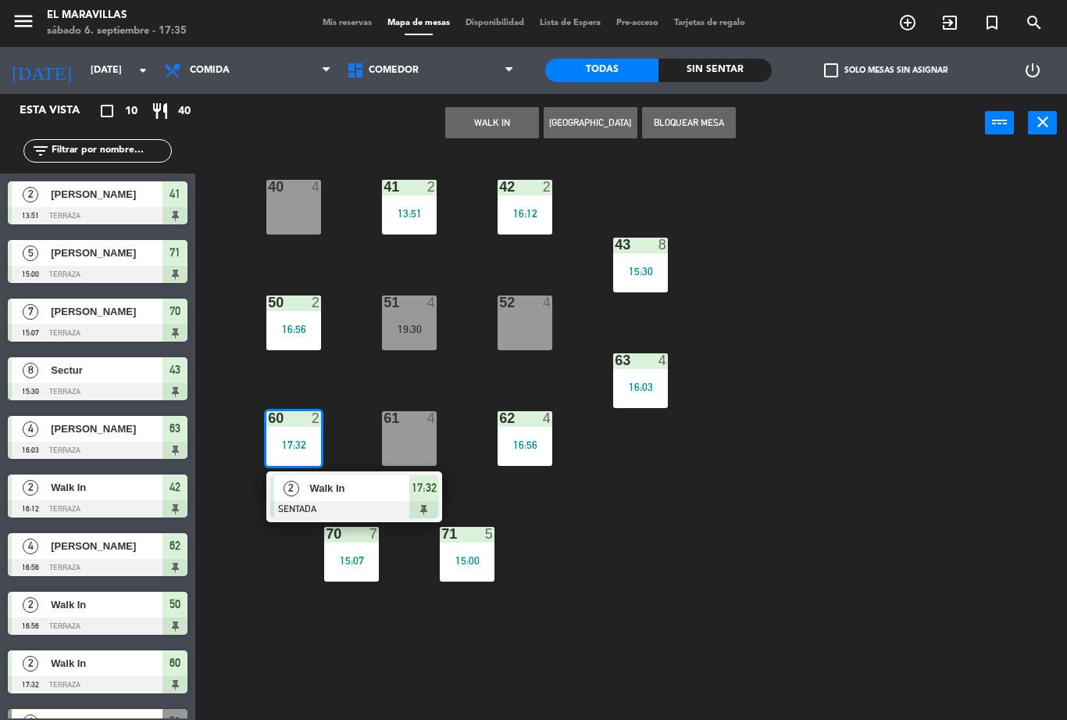
click at [357, 488] on span "Walk In" at bounding box center [359, 488] width 100 height 16
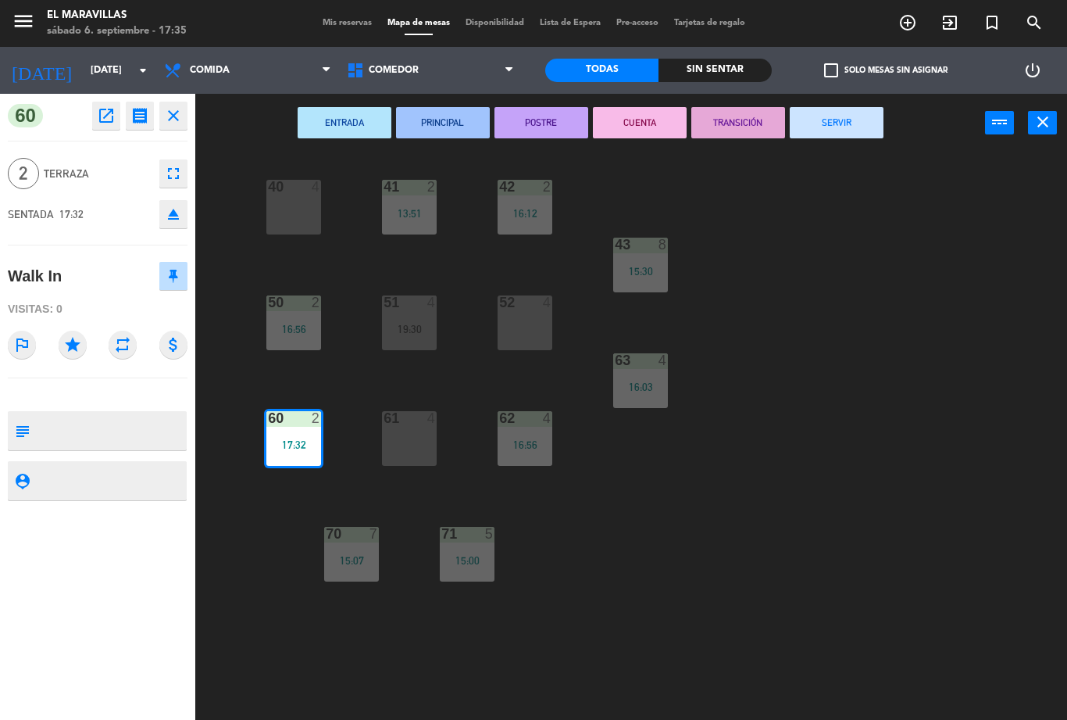
click at [25, 166] on span "2" at bounding box center [23, 173] width 31 height 31
click at [77, 170] on span "Terraza" at bounding box center [98, 174] width 108 height 18
click at [16, 166] on span "2" at bounding box center [23, 173] width 31 height 31
click at [177, 163] on button "fullscreen" at bounding box center [173, 173] width 28 height 28
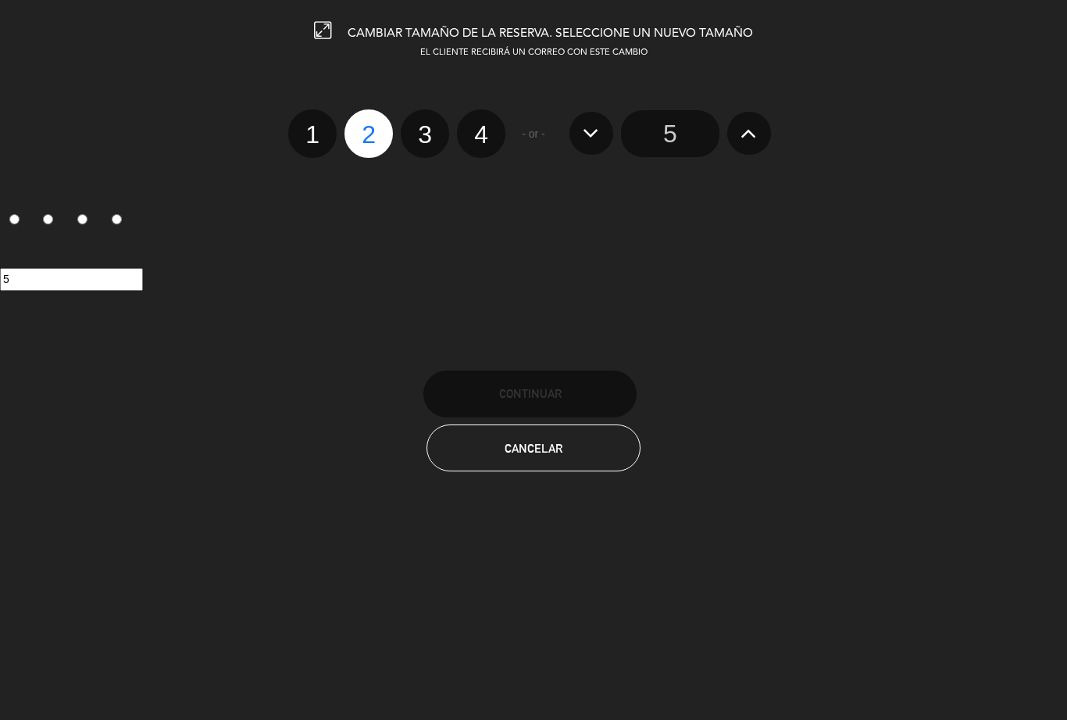
click at [431, 142] on label "3" at bounding box center [425, 133] width 48 height 48
click at [428, 126] on input "3" at bounding box center [423, 121] width 10 height 10
radio input "true"
radio input "false"
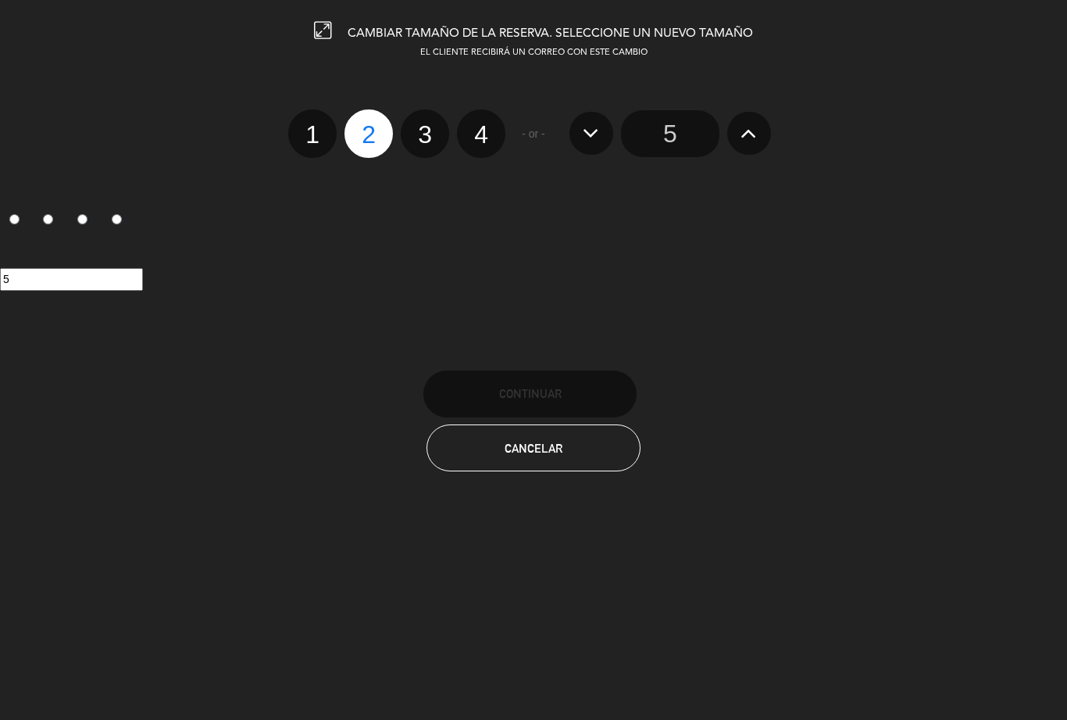
radio input "false"
radio input "true"
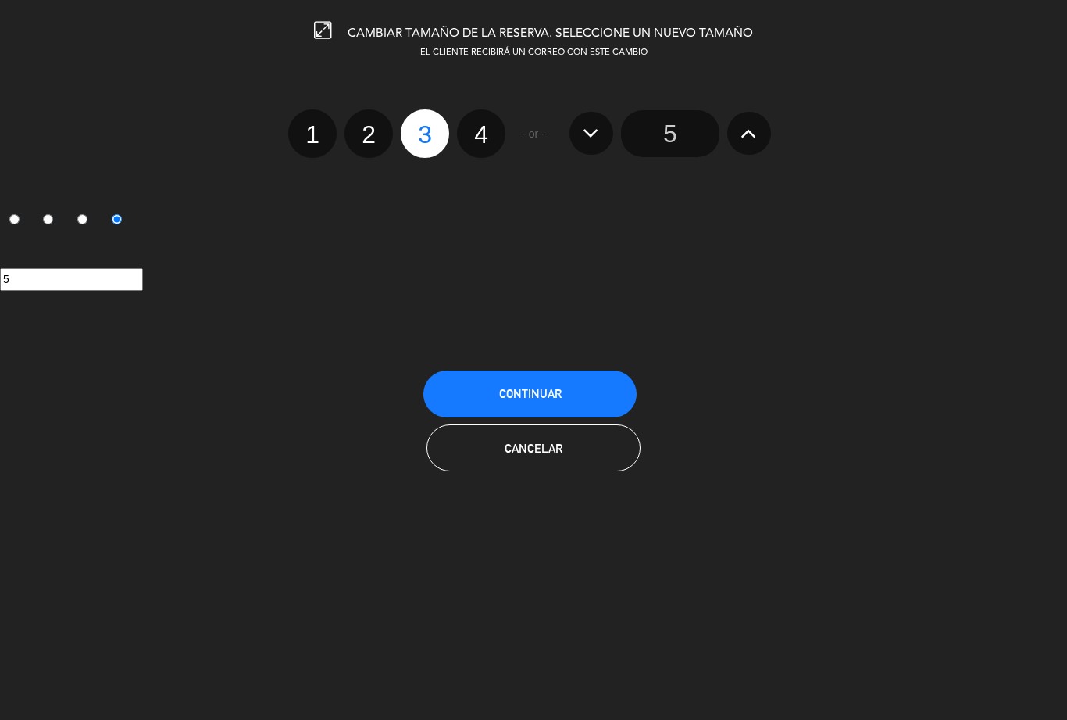
click at [491, 396] on button "Continuar" at bounding box center [529, 393] width 213 height 47
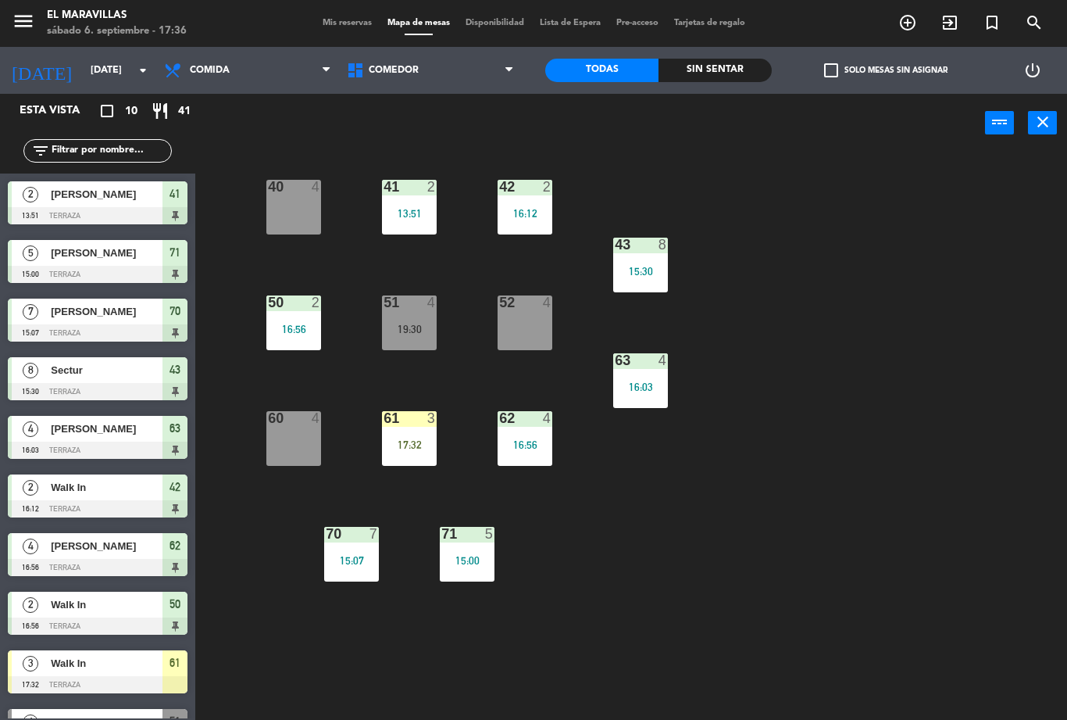
scroll to position [41, 0]
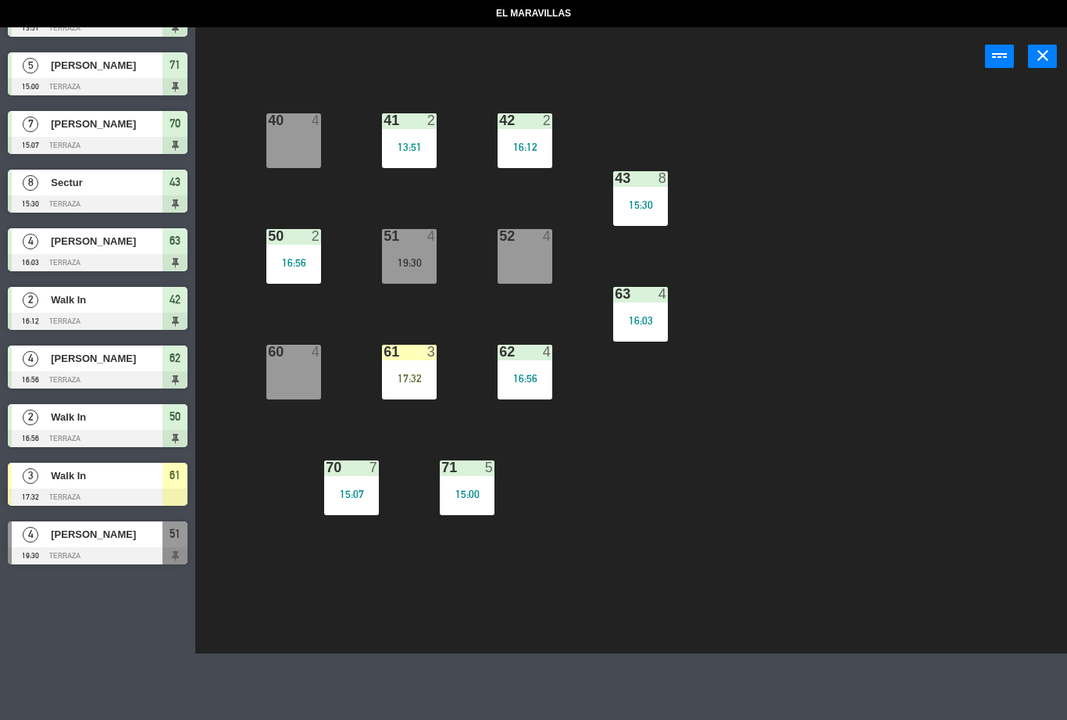
select select "lunch"
select select
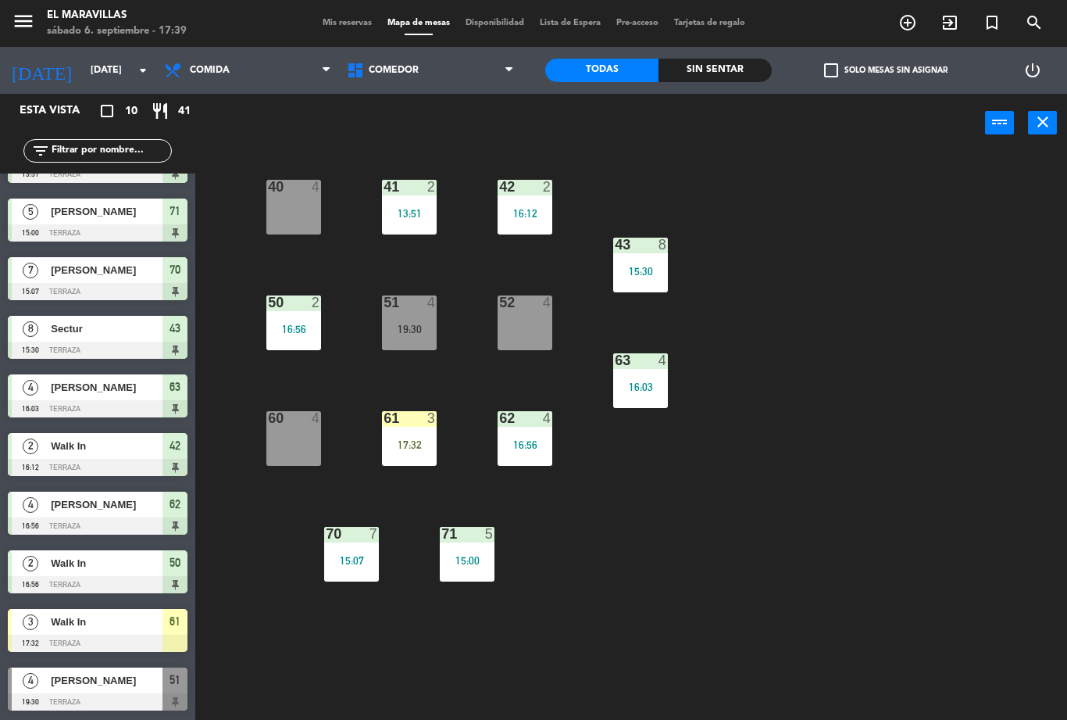
click at [416, 449] on div "17:32" at bounding box center [409, 444] width 55 height 11
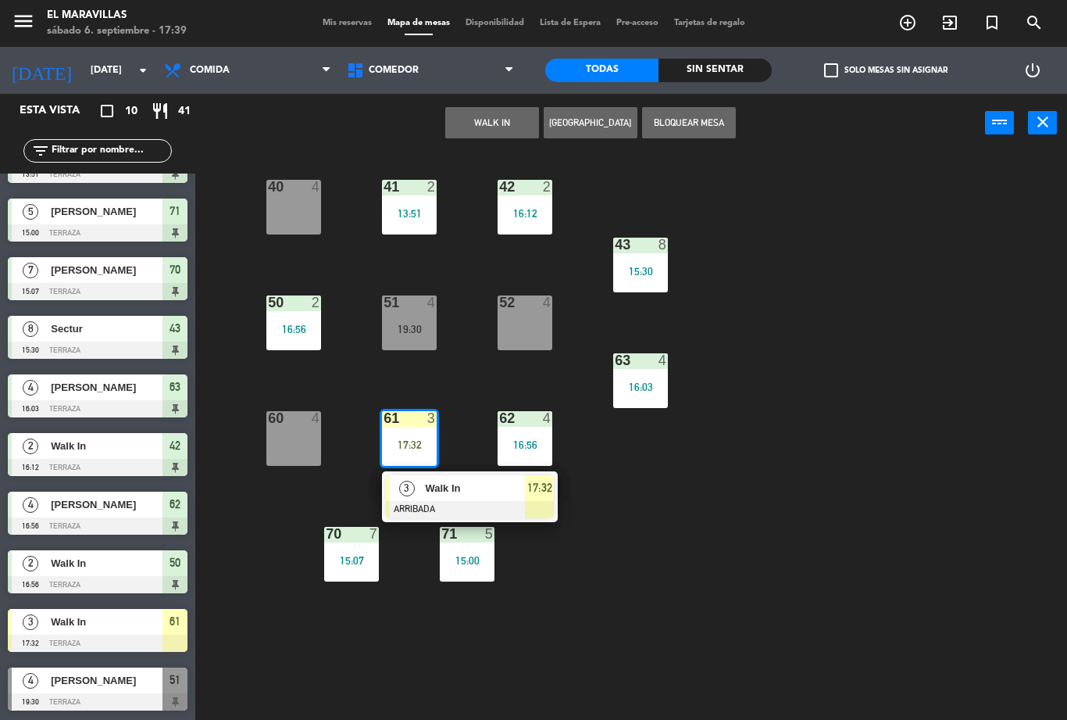
click at [464, 477] on div "Walk In" at bounding box center [474, 488] width 102 height 26
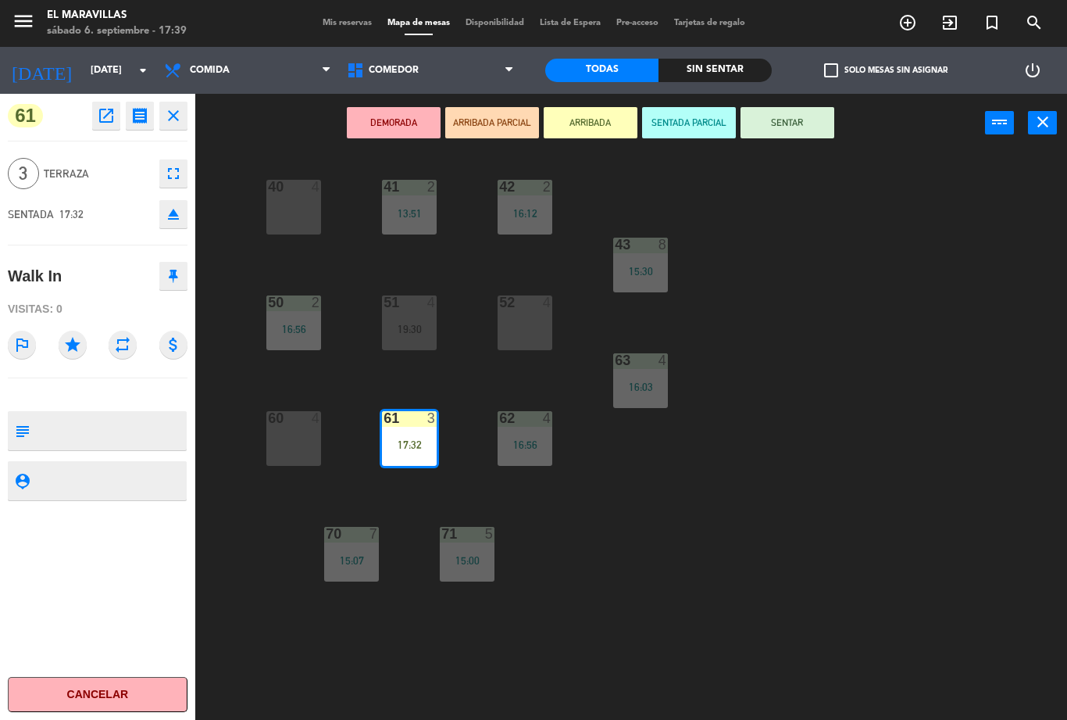
click at [813, 130] on button "SENTAR" at bounding box center [788, 122] width 94 height 31
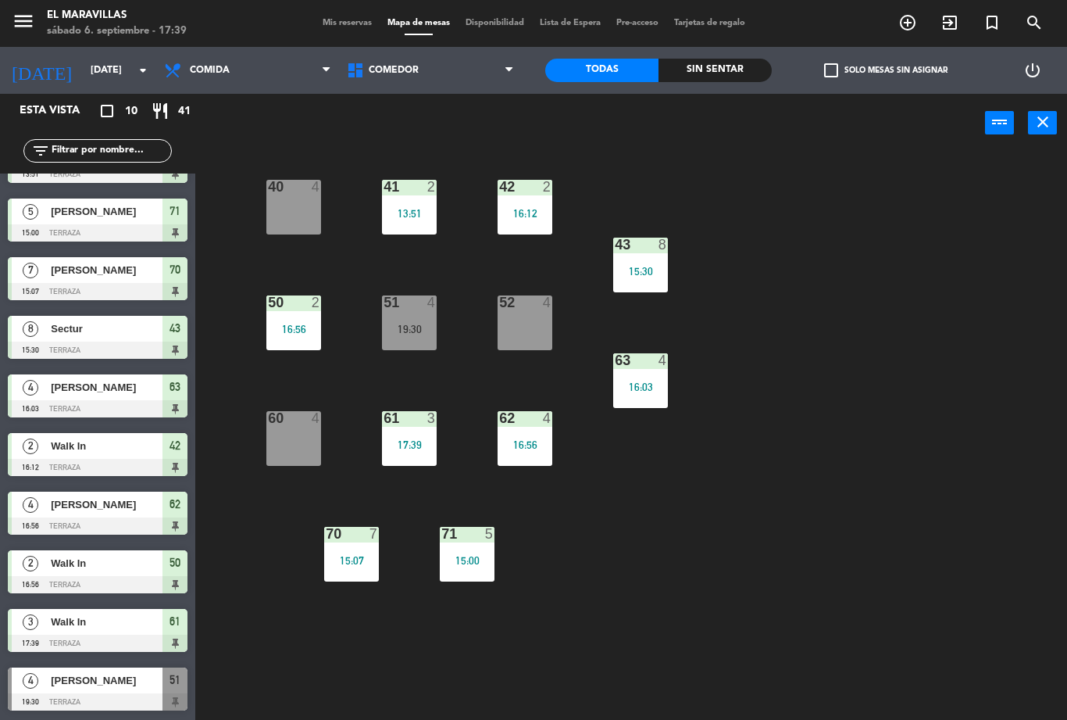
click at [409, 447] on div "17:39" at bounding box center [409, 444] width 55 height 11
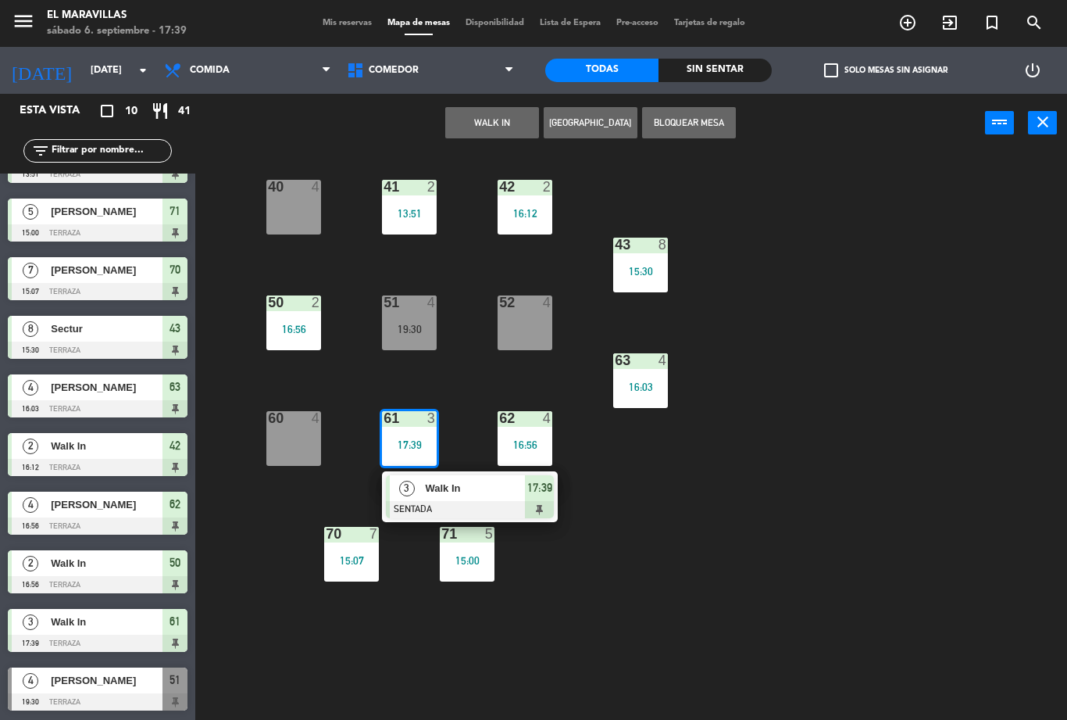
click at [449, 481] on span "Walk In" at bounding box center [475, 488] width 100 height 16
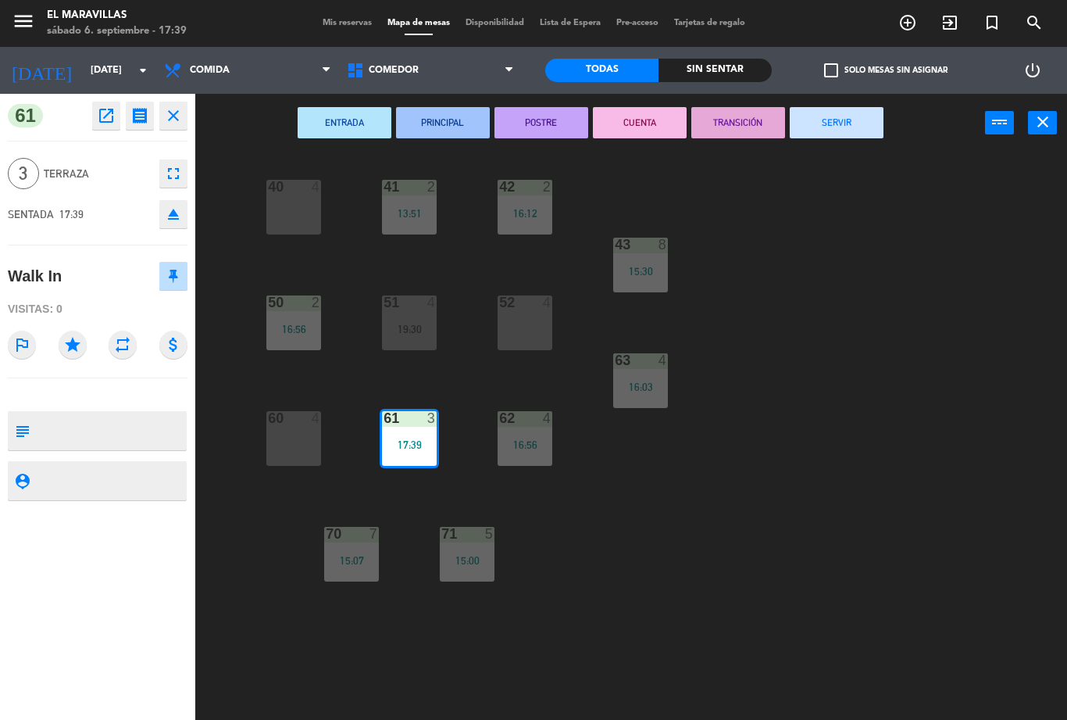
click at [172, 163] on button "fullscreen" at bounding box center [173, 173] width 28 height 28
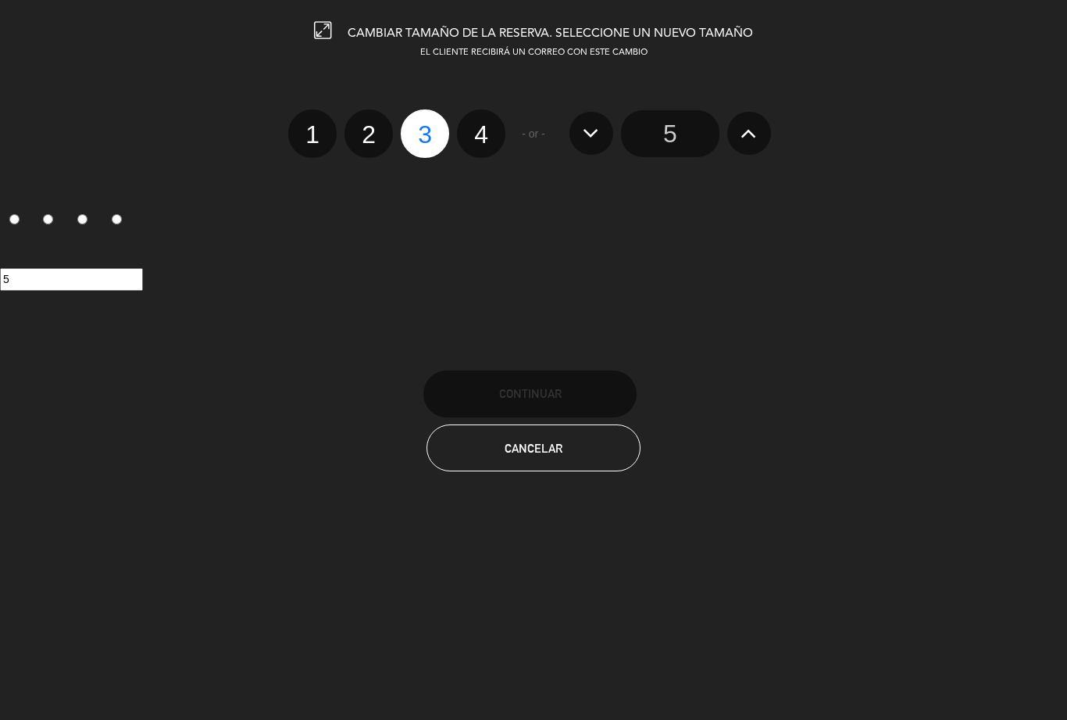
click at [481, 115] on label "4" at bounding box center [481, 133] width 48 height 48
click at [481, 116] on input "4" at bounding box center [479, 121] width 10 height 10
radio input "true"
radio input "false"
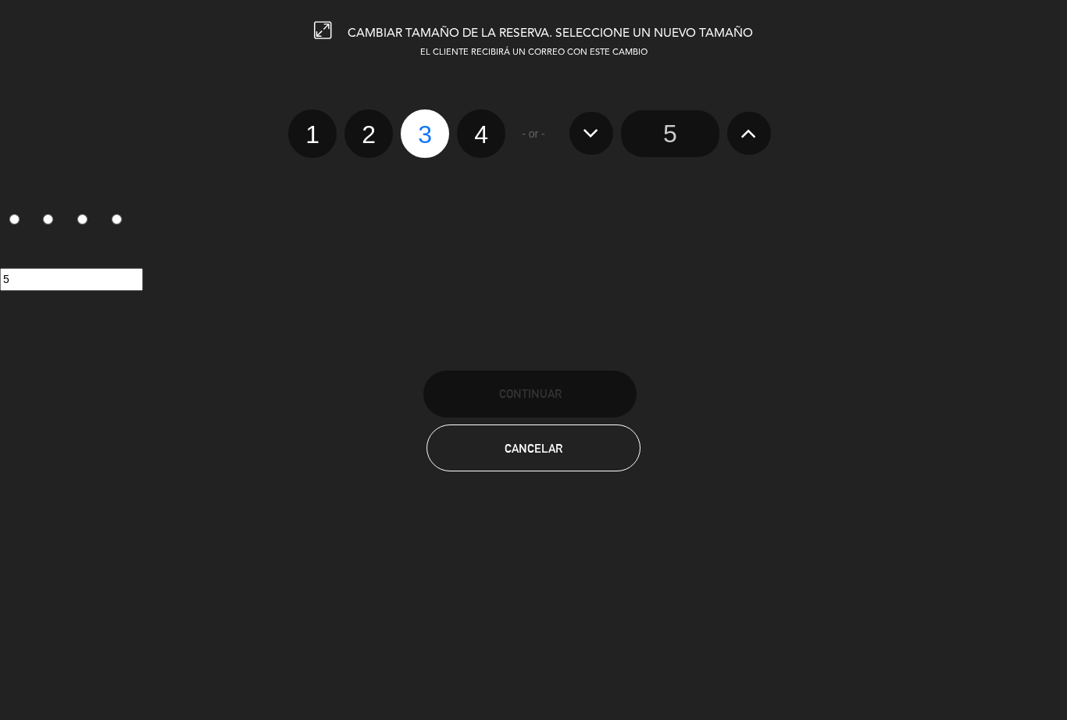
radio input "false"
radio input "true"
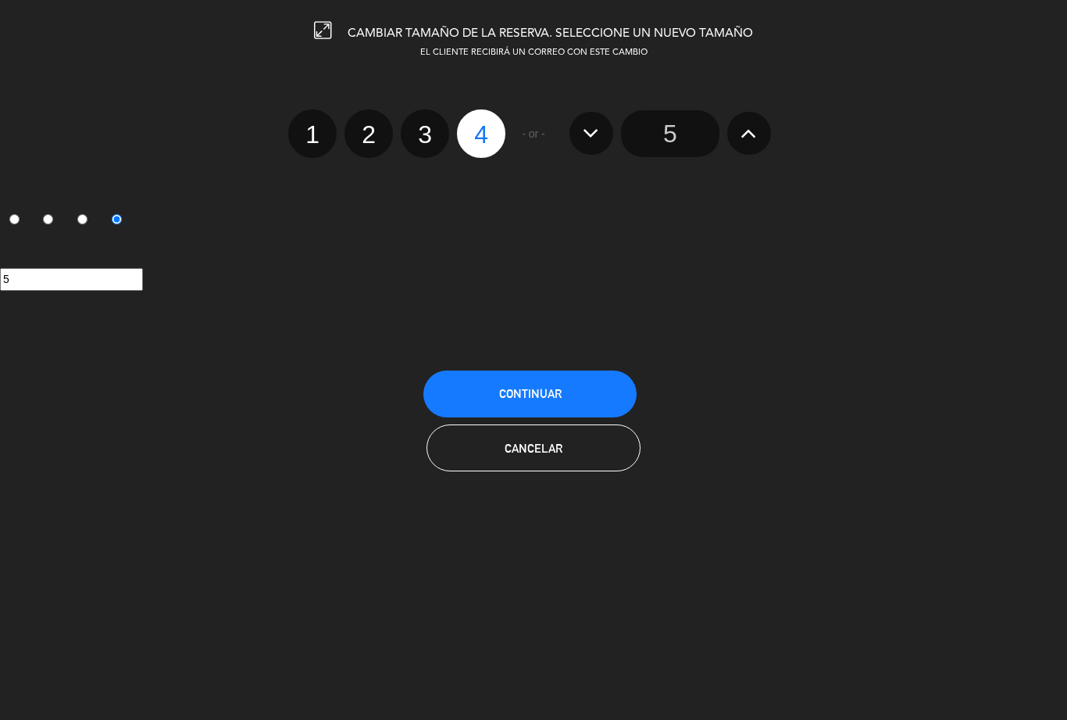
click at [609, 403] on button "Continuar" at bounding box center [529, 393] width 213 height 47
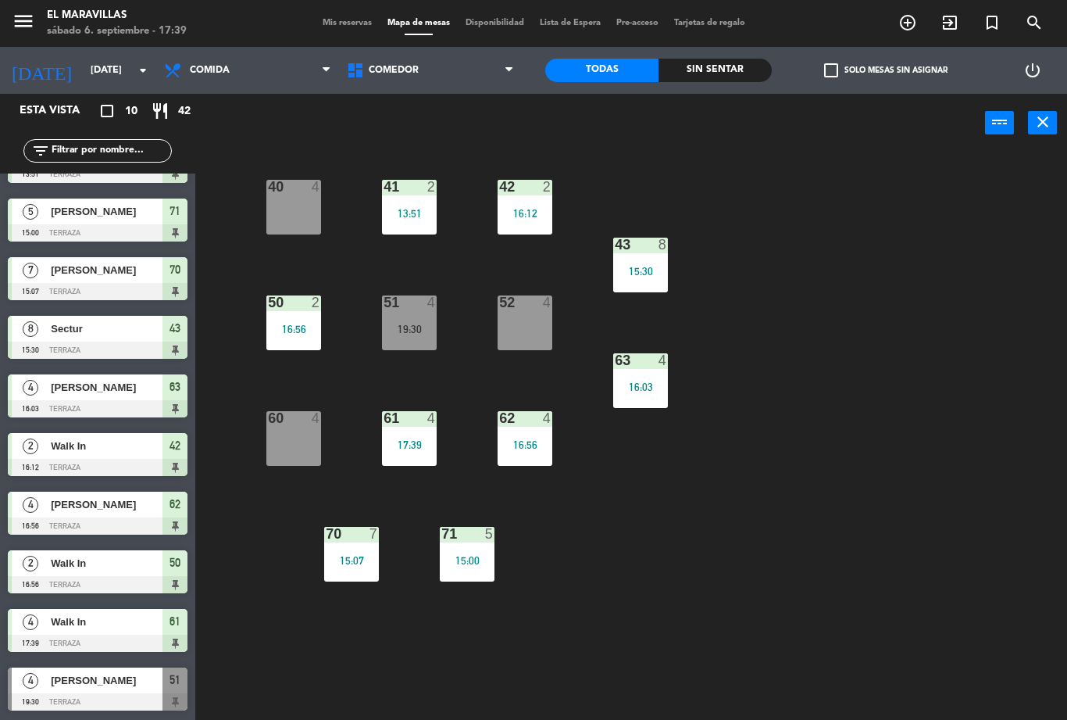
click at [423, 428] on div "61 4 17:39" at bounding box center [409, 438] width 55 height 55
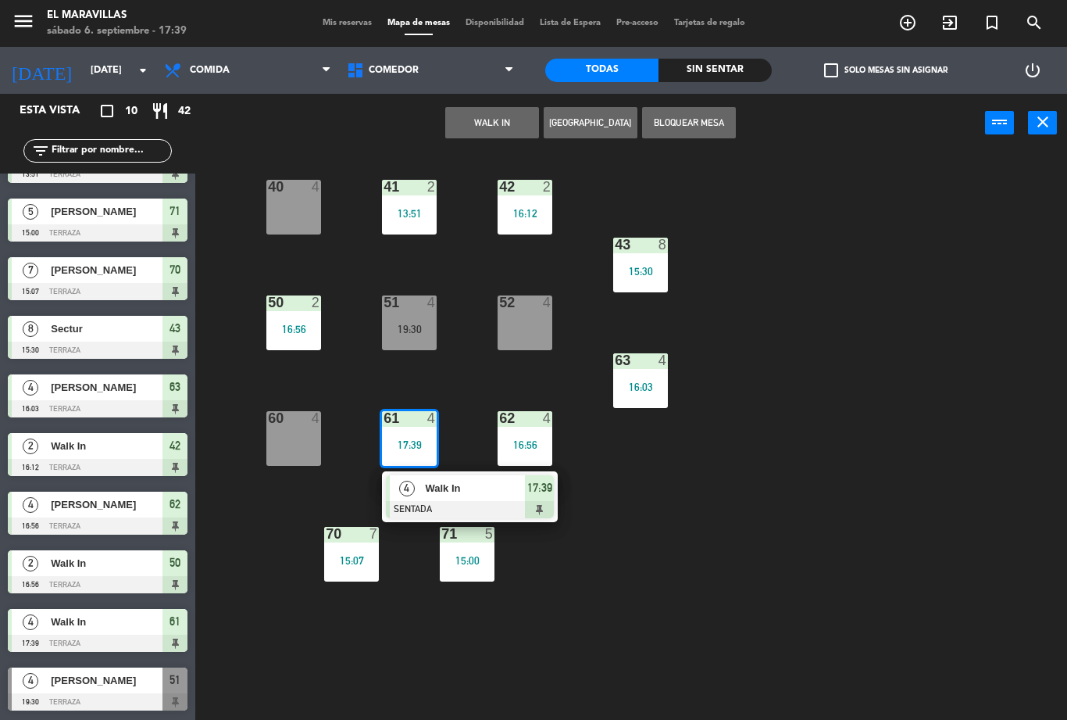
click at [498, 484] on span "Walk In" at bounding box center [475, 488] width 100 height 16
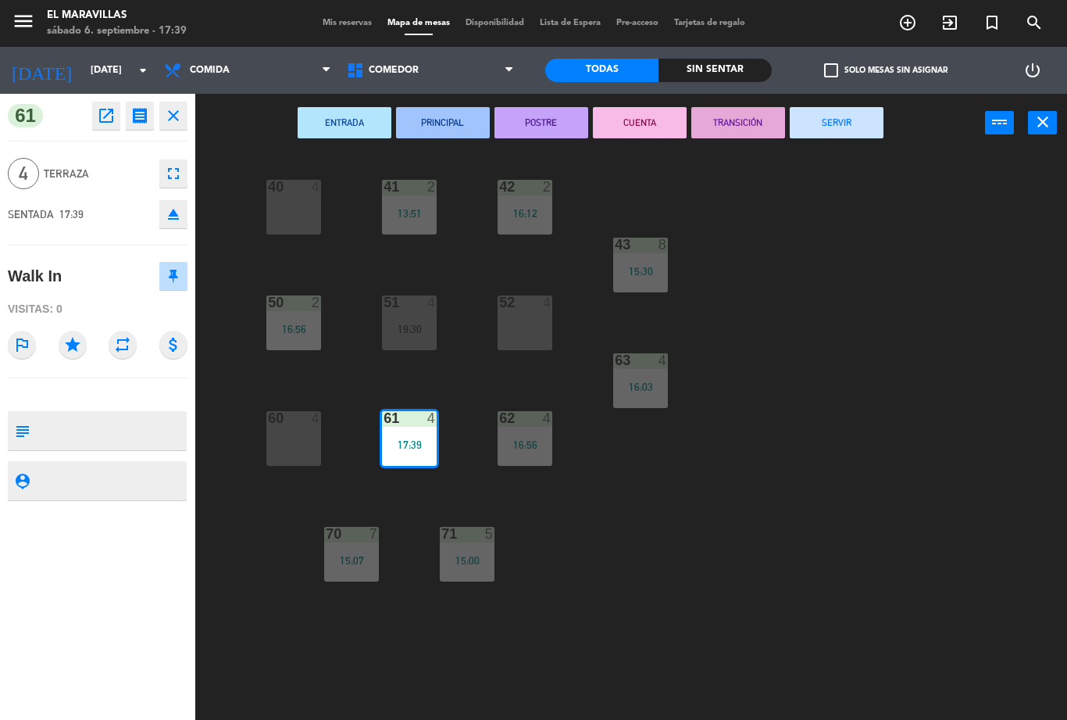
click at [101, 120] on icon "open_in_new" at bounding box center [106, 115] width 19 height 19
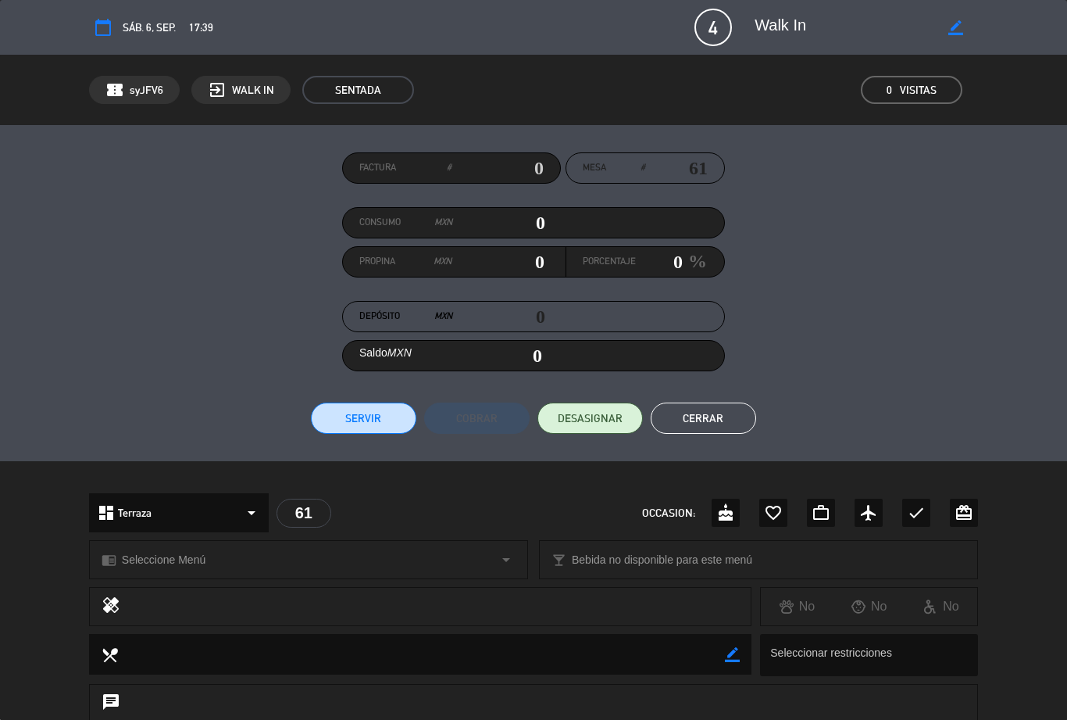
scroll to position [0, 0]
